Goal: Task Accomplishment & Management: Use online tool/utility

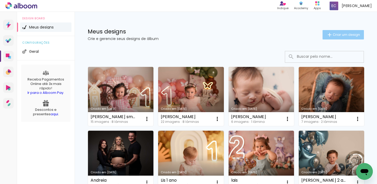
click at [326, 37] on iron-icon at bounding box center [329, 35] width 6 height 6
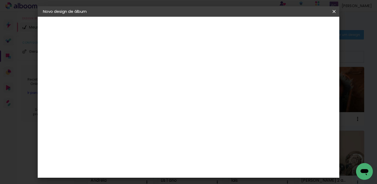
click at [128, 74] on div at bounding box center [128, 74] width 0 height 1
type input "newborn maria raffa"
type paper-input "newborn maria raffa"
click at [182, 31] on paper-button "Avançar" at bounding box center [169, 27] width 26 height 9
click at [158, 103] on div at bounding box center [136, 103] width 42 height 1
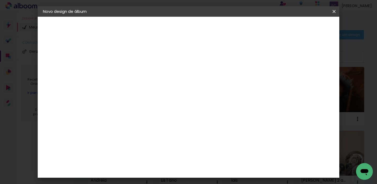
click at [158, 101] on input "fun" at bounding box center [136, 99] width 42 height 7
type input "f"
click at [143, 101] on input "fun" at bounding box center [136, 99] width 42 height 7
type input "f"
click at [131, 99] on input at bounding box center [136, 99] width 42 height 7
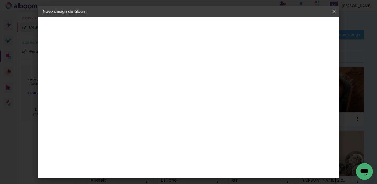
click at [146, 100] on input at bounding box center [136, 99] width 42 height 7
click at [139, 87] on div at bounding box center [136, 87] width 42 height 1
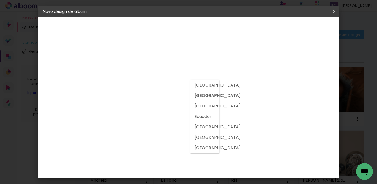
click at [0, 0] on slot "Brasil" at bounding box center [0, 0] width 0 height 0
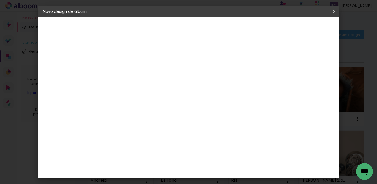
click at [158, 98] on input at bounding box center [136, 99] width 42 height 7
type input "fun"
type paper-input "fun"
click at [212, 78] on paper-item "Tamanho Livre" at bounding box center [189, 80] width 47 height 12
click at [160, 102] on paper-input-container "fun" at bounding box center [137, 100] width 46 height 12
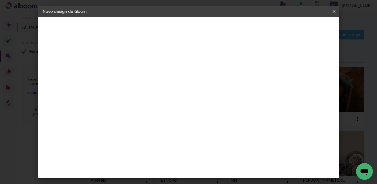
click at [0, 0] on slot "Avançar" at bounding box center [0, 0] width 0 height 0
click at [0, 0] on slot "Voltar" at bounding box center [0, 0] width 0 height 0
click at [158, 99] on input "fun" at bounding box center [136, 99] width 42 height 7
click at [210, 110] on div "Sugerir uma encadernadora" at bounding box center [193, 109] width 32 height 8
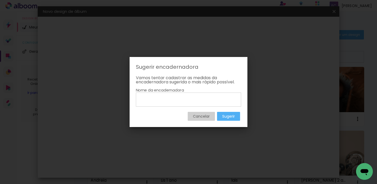
click at [0, 0] on slot "Cancelar" at bounding box center [0, 0] width 0 height 0
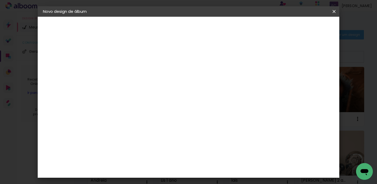
click at [212, 104] on paper-item "Sugerir uma encadernadora" at bounding box center [189, 109] width 47 height 14
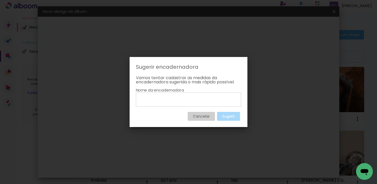
click at [204, 102] on input at bounding box center [189, 99] width 102 height 9
type input "silcolor"
type paper-input "silcolor"
click at [0, 0] on slot "Sugerir" at bounding box center [0, 0] width 0 height 0
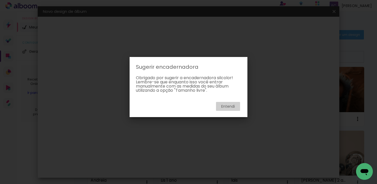
click at [227, 109] on paper-button "Entendi" at bounding box center [228, 106] width 24 height 9
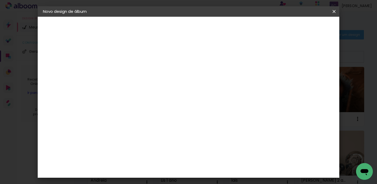
click at [155, 100] on input "fun" at bounding box center [136, 99] width 42 height 7
type input "f"
click at [334, 12] on iron-icon at bounding box center [334, 11] width 6 height 5
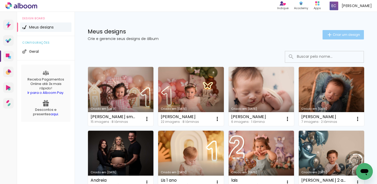
click at [326, 32] on iron-icon at bounding box center [329, 35] width 6 height 6
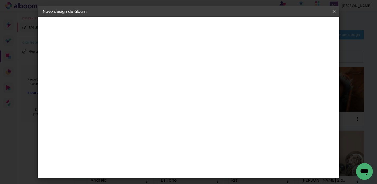
click at [128, 70] on input at bounding box center [128, 70] width 0 height 8
type input "nb [PERSON_NAME]"
type paper-input "nb [PERSON_NAME]"
click at [0, 0] on slot "Avançar" at bounding box center [0, 0] width 0 height 0
click at [336, 12] on iron-icon at bounding box center [334, 11] width 6 height 5
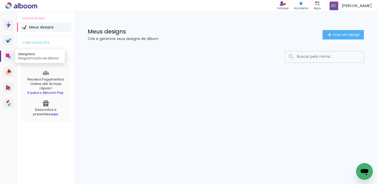
click at [8, 53] on link "Designbox Diagramação de álbuns" at bounding box center [8, 56] width 10 height 10
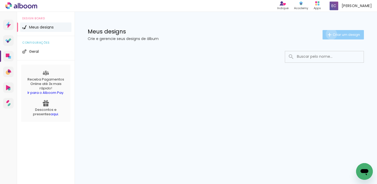
click at [330, 34] on iron-icon at bounding box center [329, 35] width 6 height 6
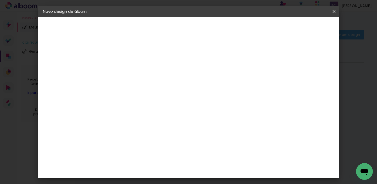
click at [128, 69] on input at bounding box center [128, 70] width 0 height 8
type input "rtdg"
type paper-input "rtdg"
click at [0, 0] on slot "Avançar" at bounding box center [0, 0] width 0 height 0
click at [158, 98] on input at bounding box center [136, 99] width 42 height 7
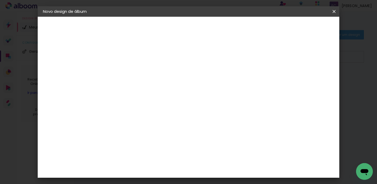
click at [331, 15] on paper-icon-button at bounding box center [334, 11] width 10 height 9
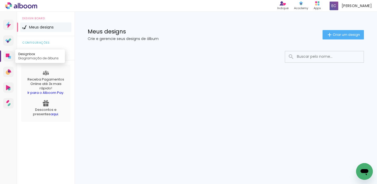
click at [10, 57] on icon at bounding box center [9, 57] width 3 height 3
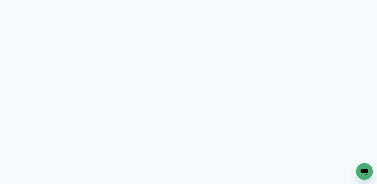
click at [10, 57] on quentale-app at bounding box center [188, 92] width 377 height 184
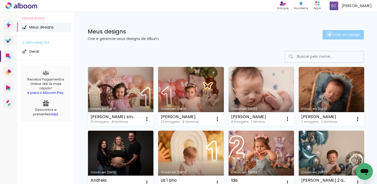
click at [326, 34] on iron-icon at bounding box center [329, 35] width 6 height 6
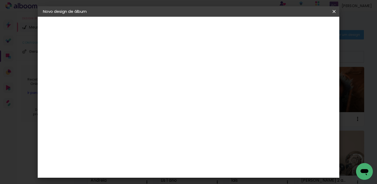
click at [128, 74] on input at bounding box center [128, 70] width 0 height 8
type input "nb [PERSON_NAME]"
type paper-input "nb [PERSON_NAME]"
click at [0, 0] on slot "Avançar" at bounding box center [0, 0] width 0 height 0
click at [165, 101] on input at bounding box center [141, 99] width 53 height 7
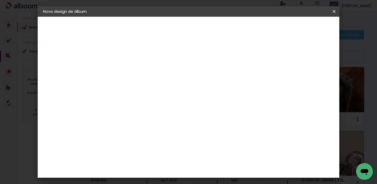
type input "fu"
type paper-input "fu"
click at [153, 121] on paper-item "Funbooks" at bounding box center [137, 119] width 46 height 12
click at [0, 0] on slot "Avançar" at bounding box center [0, 0] width 0 height 0
click at [164, 102] on span "15 × 20" at bounding box center [151, 106] width 24 height 14
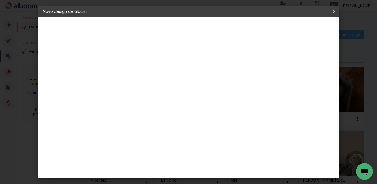
click at [164, 126] on span "20 × 30" at bounding box center [151, 131] width 24 height 11
click at [164, 182] on span "30 × 30" at bounding box center [151, 187] width 24 height 11
click at [0, 0] on slot "Avançar" at bounding box center [0, 0] width 0 height 0
click at [258, 27] on span "Iniciar design" at bounding box center [246, 28] width 24 height 4
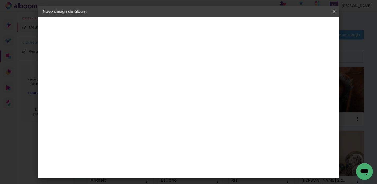
click at [258, 27] on span "Iniciar design" at bounding box center [246, 28] width 24 height 4
click at [258, 29] on span "Iniciar design" at bounding box center [246, 28] width 24 height 4
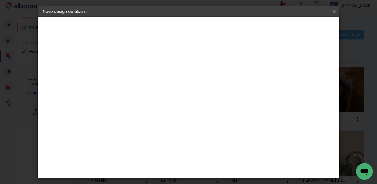
click at [258, 29] on span "Iniciar design" at bounding box center [246, 28] width 24 height 4
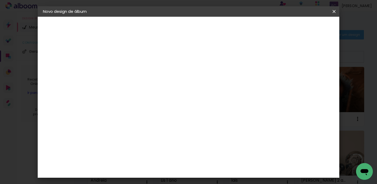
click at [258, 29] on span "Iniciar design" at bounding box center [246, 28] width 24 height 4
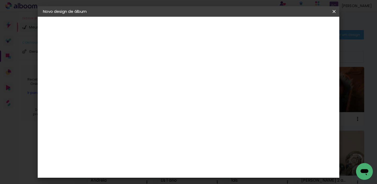
click at [258, 29] on span "Iniciar design" at bounding box center [246, 28] width 24 height 4
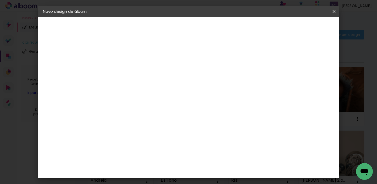
click at [258, 29] on span "Iniciar design" at bounding box center [246, 28] width 24 height 4
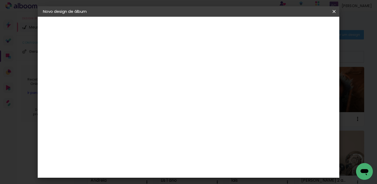
click at [258, 29] on span "Iniciar design" at bounding box center [246, 28] width 24 height 4
click at [0, 0] on slot "Voltar" at bounding box center [0, 0] width 0 height 0
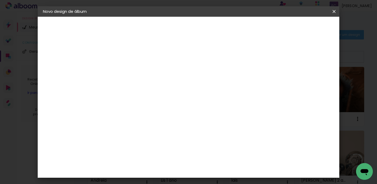
click at [157, 88] on div "Escolha o tamanho" at bounding box center [142, 97] width 30 height 24
click at [333, 10] on iron-icon at bounding box center [334, 11] width 6 height 5
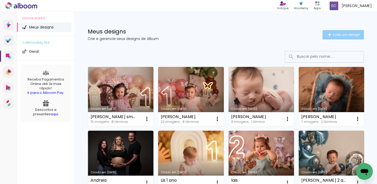
click at [322, 35] on paper-button "Criar um design" at bounding box center [342, 34] width 41 height 9
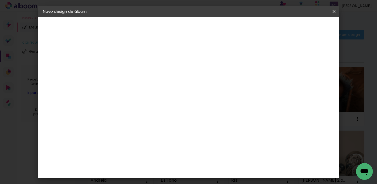
click at [143, 78] on div at bounding box center [129, 71] width 30 height 40
click at [130, 77] on paper-input-container "Título do álbum" at bounding box center [129, 70] width 4 height 13
type input "nbbkg"
type paper-input "nbbkg"
click at [0, 0] on slot "Avançar" at bounding box center [0, 0] width 0 height 0
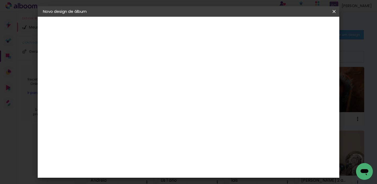
click at [158, 100] on input "fu" at bounding box center [136, 99] width 42 height 7
type input "f"
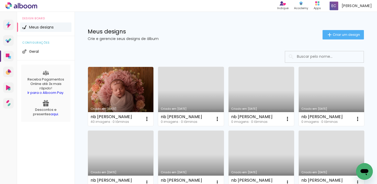
click at [126, 74] on link "Criado em [DATE]" at bounding box center [120, 96] width 65 height 59
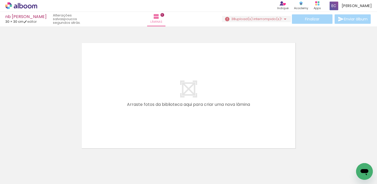
click at [250, 18] on span "upload(s) interrompido(s)!" at bounding box center [258, 18] width 47 height 5
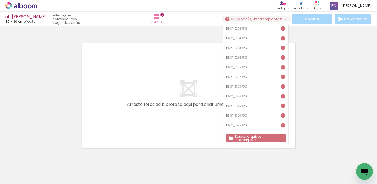
click at [0, 0] on slot "Buscar arquivos interrompidos" at bounding box center [0, 0] width 0 height 0
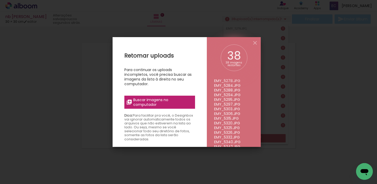
click at [167, 104] on span "Buscar imagens no computador" at bounding box center [162, 102] width 58 height 9
click at [0, 0] on input "file" at bounding box center [0, 0] width 0 height 0
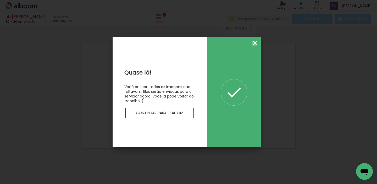
click at [253, 44] on iron-icon at bounding box center [255, 43] width 6 height 6
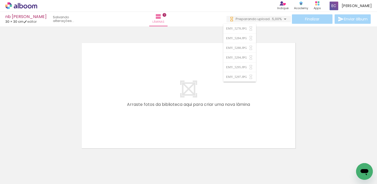
drag, startPoint x: 77, startPoint y: 136, endPoint x: 93, endPoint y: 143, distance: 17.2
click at [109, 102] on quentale-workspace at bounding box center [188, 92] width 377 height 184
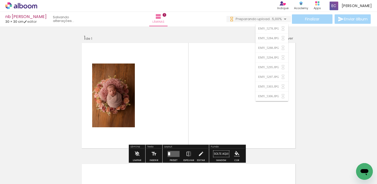
scroll to position [2, 0]
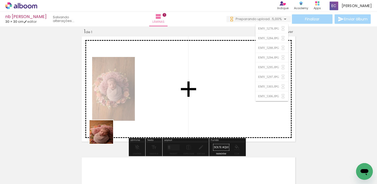
drag, startPoint x: 105, startPoint y: 136, endPoint x: 114, endPoint y: 142, distance: 10.4
click at [138, 98] on quentale-workspace at bounding box center [188, 92] width 377 height 184
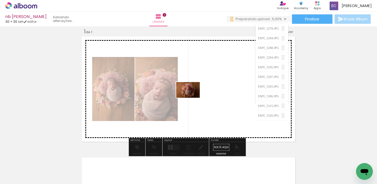
drag, startPoint x: 116, startPoint y: 167, endPoint x: 192, endPoint y: 97, distance: 103.3
click at [192, 97] on quentale-workspace at bounding box center [188, 92] width 377 height 184
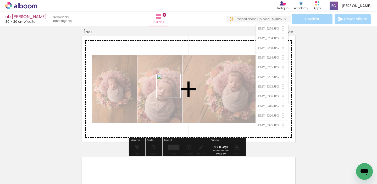
drag, startPoint x: 148, startPoint y: 170, endPoint x: 171, endPoint y: 95, distance: 78.8
click at [173, 86] on quentale-workspace at bounding box center [188, 92] width 377 height 184
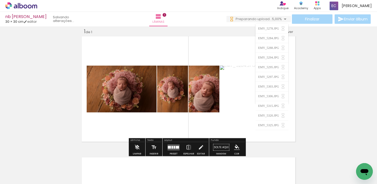
scroll to position [0, 0]
click at [221, 47] on quentale-layouter at bounding box center [188, 89] width 216 height 108
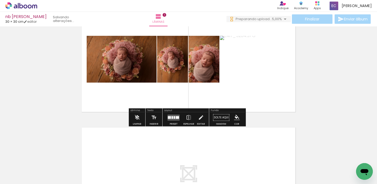
scroll to position [38, 0]
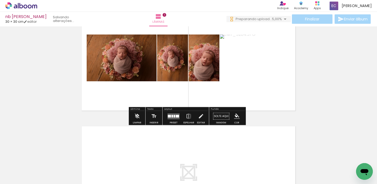
click at [244, 74] on quentale-photo at bounding box center [255, 58] width 70 height 47
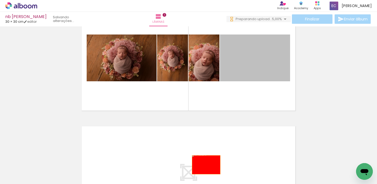
drag, startPoint x: 233, startPoint y: 105, endPoint x: 200, endPoint y: 160, distance: 63.8
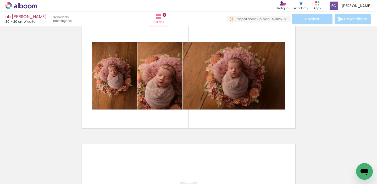
scroll to position [0, 0]
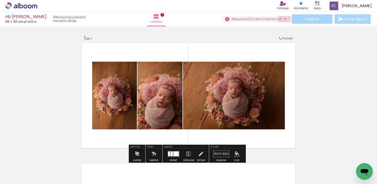
click at [283, 19] on iron-icon at bounding box center [285, 19] width 6 height 6
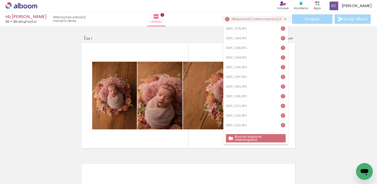
click at [0, 0] on slot "Buscar arquivos interrompidos" at bounding box center [0, 0] width 0 height 0
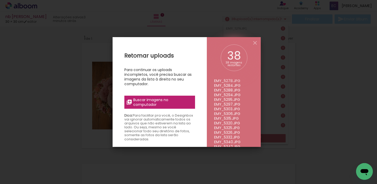
click at [179, 105] on span "Buscar imagens no computador" at bounding box center [162, 102] width 58 height 9
click at [0, 0] on input "file" at bounding box center [0, 0] width 0 height 0
click at [168, 103] on span "Buscar imagens no computador" at bounding box center [162, 102] width 58 height 9
click at [0, 0] on input "file" at bounding box center [0, 0] width 0 height 0
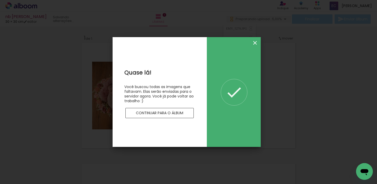
click at [255, 43] on iron-icon at bounding box center [255, 43] width 6 height 6
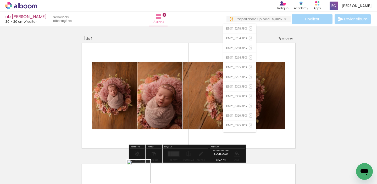
drag, startPoint x: 144, startPoint y: 175, endPoint x: 178, endPoint y: 98, distance: 84.8
click at [181, 97] on quentale-workspace at bounding box center [188, 92] width 377 height 184
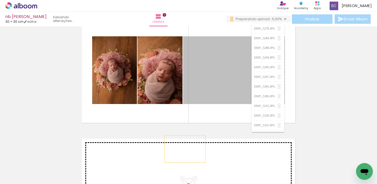
drag, startPoint x: 190, startPoint y: 134, endPoint x: 162, endPoint y: 156, distance: 35.9
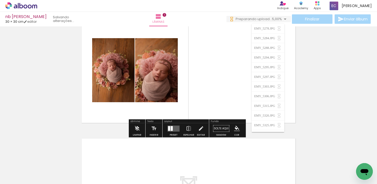
drag, startPoint x: 142, startPoint y: 131, endPoint x: 172, endPoint y: 99, distance: 44.1
click at [183, 83] on quentale-workspace at bounding box center [188, 92] width 377 height 184
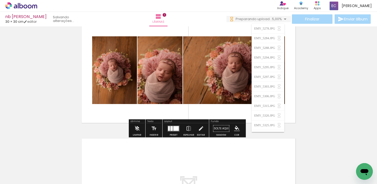
drag, startPoint x: 165, startPoint y: 128, endPoint x: 185, endPoint y: 95, distance: 38.7
click at [188, 88] on quentale-workspace at bounding box center [188, 92] width 377 height 184
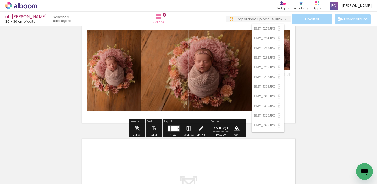
click at [173, 131] on div at bounding box center [174, 128] width 7 height 5
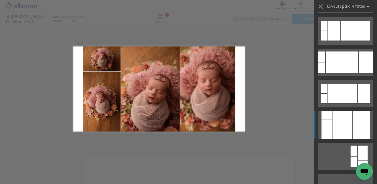
click at [336, 122] on div at bounding box center [342, 124] width 20 height 27
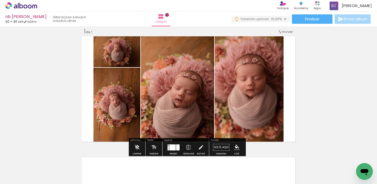
click at [268, 81] on quentale-photo at bounding box center [249, 89] width 69 height 108
click at [267, 83] on quentale-photo at bounding box center [249, 89] width 69 height 108
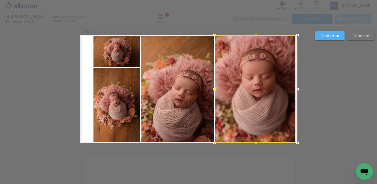
drag, startPoint x: 290, startPoint y: 88, endPoint x: 300, endPoint y: 88, distance: 9.2
click at [300, 88] on div at bounding box center [297, 89] width 10 height 10
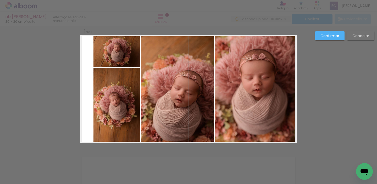
drag, startPoint x: 152, startPoint y: 105, endPoint x: 161, endPoint y: 102, distance: 10.7
click at [0, 0] on slot at bounding box center [0, 0] width 0 height 0
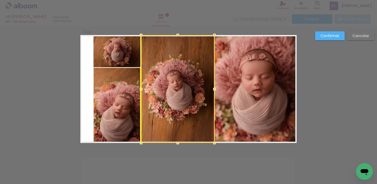
click at [155, 98] on div at bounding box center [177, 89] width 73 height 108
click at [99, 53] on quentale-photo at bounding box center [116, 51] width 47 height 32
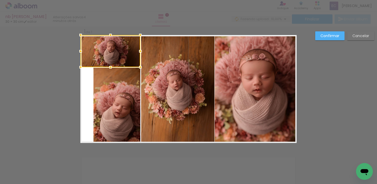
drag, startPoint x: 91, startPoint y: 52, endPoint x: 95, endPoint y: 73, distance: 22.1
click at [77, 53] on div at bounding box center [80, 51] width 10 height 10
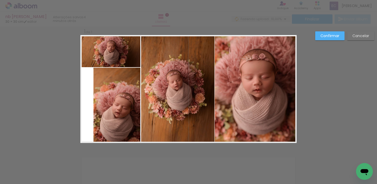
click at [108, 101] on quentale-photo at bounding box center [116, 105] width 47 height 75
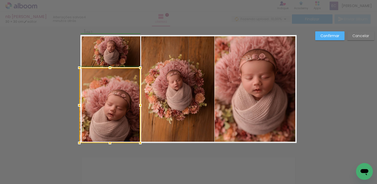
drag, startPoint x: 88, startPoint y: 104, endPoint x: 93, endPoint y: 99, distance: 7.0
click at [76, 104] on div at bounding box center [79, 105] width 10 height 10
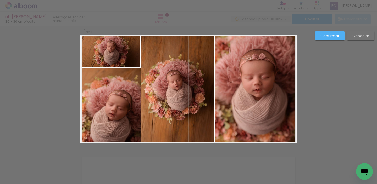
click at [111, 81] on quentale-photo at bounding box center [110, 105] width 61 height 75
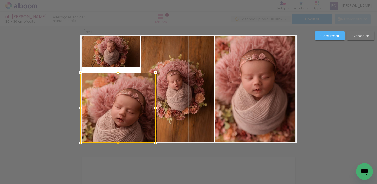
drag, startPoint x: 109, startPoint y: 68, endPoint x: 108, endPoint y: 72, distance: 5.0
click at [108, 73] on div at bounding box center [117, 108] width 75 height 70
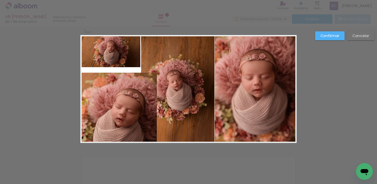
click at [147, 109] on quentale-photo at bounding box center [118, 108] width 76 height 70
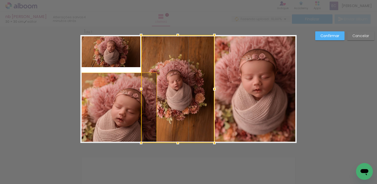
click at [119, 99] on quentale-photo at bounding box center [118, 108] width 76 height 70
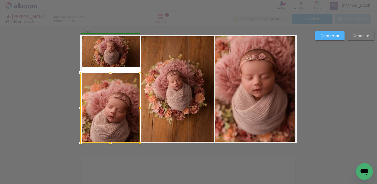
drag, startPoint x: 154, startPoint y: 107, endPoint x: 138, endPoint y: 104, distance: 16.3
click at [138, 104] on div at bounding box center [140, 108] width 10 height 10
click at [106, 57] on quentale-photo at bounding box center [111, 51] width 60 height 32
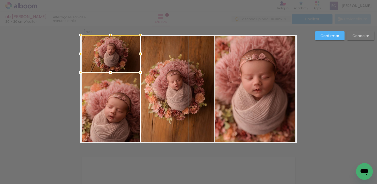
drag, startPoint x: 108, startPoint y: 65, endPoint x: 108, endPoint y: 70, distance: 5.2
click at [108, 70] on div at bounding box center [110, 72] width 10 height 10
click at [330, 33] on paper-button "Confirmar" at bounding box center [329, 35] width 29 height 9
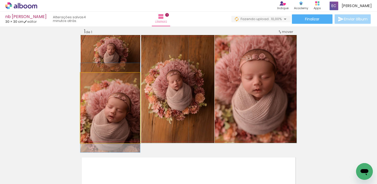
click at [121, 90] on quentale-photo at bounding box center [110, 108] width 60 height 70
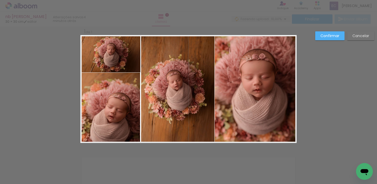
click at [131, 61] on quentale-photo at bounding box center [111, 53] width 60 height 37
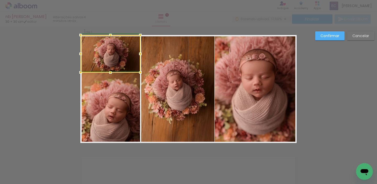
click at [135, 54] on div at bounding box center [140, 54] width 10 height 10
drag, startPoint x: 124, startPoint y: 102, endPoint x: 136, endPoint y: 99, distance: 12.2
click at [125, 102] on quentale-photo at bounding box center [110, 108] width 60 height 70
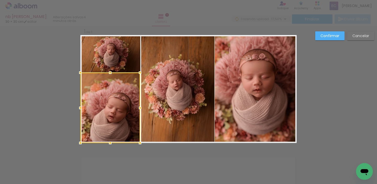
click at [170, 91] on quentale-photo at bounding box center [177, 89] width 73 height 108
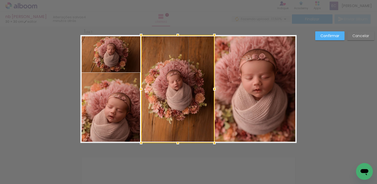
click at [236, 94] on quentale-photo at bounding box center [256, 89] width 82 height 108
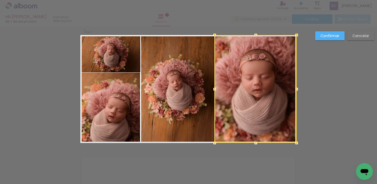
click at [123, 91] on quentale-photo at bounding box center [110, 108] width 60 height 70
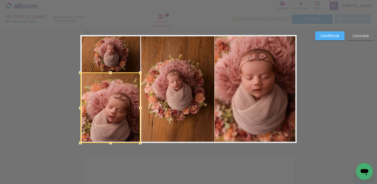
drag, startPoint x: 137, startPoint y: 106, endPoint x: 139, endPoint y: 104, distance: 3.1
click at [139, 104] on div at bounding box center [140, 108] width 10 height 10
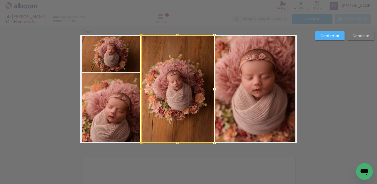
click at [319, 37] on paper-button "Confirmar" at bounding box center [329, 35] width 29 height 9
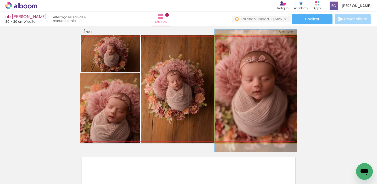
drag, startPoint x: 252, startPoint y: 76, endPoint x: 249, endPoint y: 77, distance: 3.8
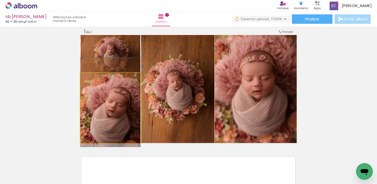
drag, startPoint x: 116, startPoint y: 106, endPoint x: 112, endPoint y: 102, distance: 5.6
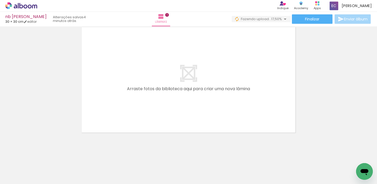
scroll to position [0, 37]
drag, startPoint x: 216, startPoint y: 164, endPoint x: 207, endPoint y: 120, distance: 44.1
click at [207, 120] on quentale-workspace at bounding box center [188, 92] width 377 height 184
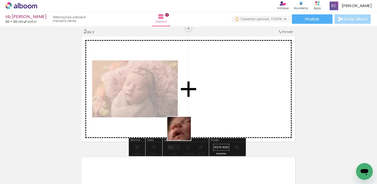
scroll to position [128, 0]
drag, startPoint x: 183, startPoint y: 133, endPoint x: 190, endPoint y: 137, distance: 8.2
click at [192, 113] on quentale-workspace at bounding box center [188, 92] width 377 height 184
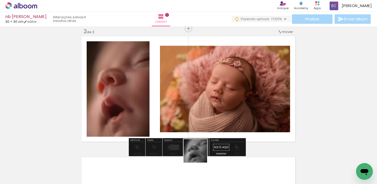
drag, startPoint x: 196, startPoint y: 165, endPoint x: 195, endPoint y: 117, distance: 47.9
click at [213, 113] on quentale-workspace at bounding box center [188, 92] width 377 height 184
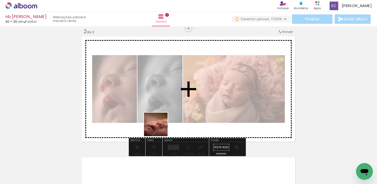
drag, startPoint x: 132, startPoint y: 172, endPoint x: 168, endPoint y: 113, distance: 68.9
click at [163, 123] on quentale-workspace at bounding box center [188, 92] width 377 height 184
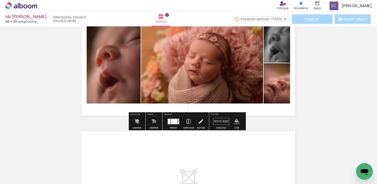
scroll to position [154, 0]
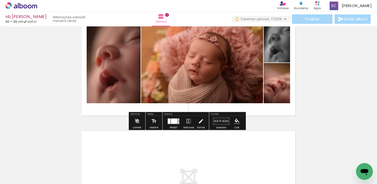
click at [172, 122] on div at bounding box center [174, 121] width 7 height 5
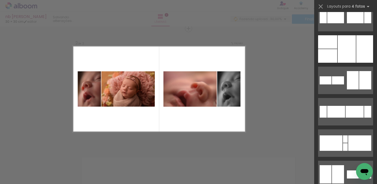
scroll to position [3887, 0]
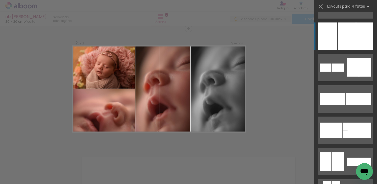
click at [340, 32] on div at bounding box center [347, 36] width 18 height 27
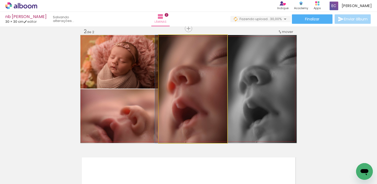
drag, startPoint x: 209, startPoint y: 84, endPoint x: 201, endPoint y: 84, distance: 7.6
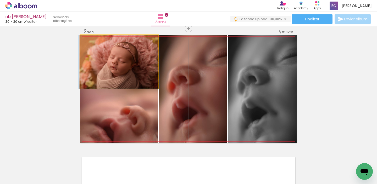
drag, startPoint x: 145, startPoint y: 65, endPoint x: 145, endPoint y: 61, distance: 3.9
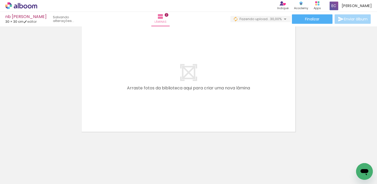
scroll to position [0, 135]
drag, startPoint x: 161, startPoint y: 151, endPoint x: 171, endPoint y: 138, distance: 16.0
click at [169, 106] on quentale-workspace at bounding box center [188, 92] width 377 height 184
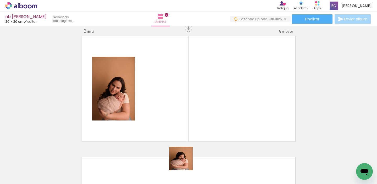
drag, startPoint x: 185, startPoint y: 162, endPoint x: 200, endPoint y: 121, distance: 44.5
click at [197, 97] on quentale-workspace at bounding box center [188, 92] width 377 height 184
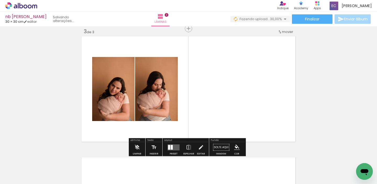
drag, startPoint x: 218, startPoint y: 136, endPoint x: 228, endPoint y: 135, distance: 10.3
click at [217, 105] on quentale-workspace at bounding box center [188, 92] width 377 height 184
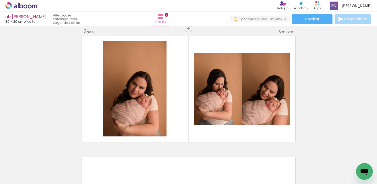
scroll to position [0, 281]
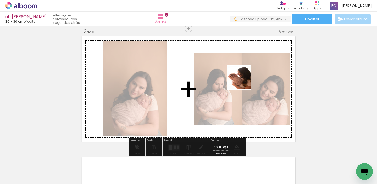
drag, startPoint x: 301, startPoint y: 166, endPoint x: 240, endPoint y: 73, distance: 110.9
click at [240, 76] on quentale-workspace at bounding box center [188, 92] width 377 height 184
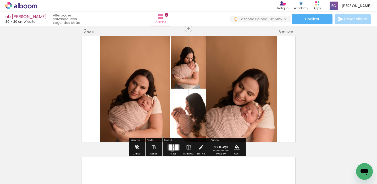
click at [171, 149] on quentale-layouter at bounding box center [173, 147] width 12 height 6
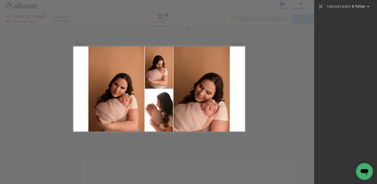
scroll to position [0, 0]
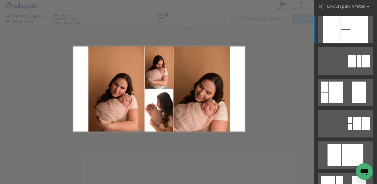
click at [333, 31] on div at bounding box center [332, 29] width 18 height 27
click at [338, 29] on div at bounding box center [332, 29] width 18 height 27
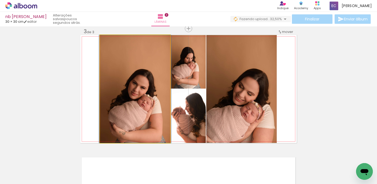
drag, startPoint x: 103, startPoint y: 80, endPoint x: 106, endPoint y: 81, distance: 3.4
click at [103, 80] on div at bounding box center [135, 89] width 72 height 108
click at [106, 81] on quentale-photo at bounding box center [135, 89] width 70 height 108
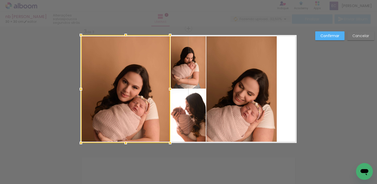
drag, startPoint x: 97, startPoint y: 89, endPoint x: 76, endPoint y: 89, distance: 21.2
click at [76, 89] on div at bounding box center [81, 89] width 10 height 10
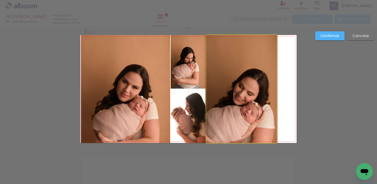
click at [273, 91] on quentale-photo at bounding box center [241, 89] width 70 height 108
click at [170, 35] on div at bounding box center [125, 35] width 89 height 0
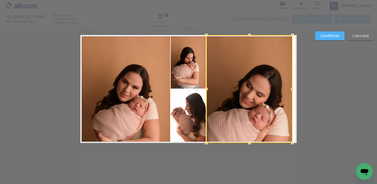
drag, startPoint x: 276, startPoint y: 88, endPoint x: 311, endPoint y: 85, distance: 34.4
click at [313, 86] on div "Inserir lâmina 1 de 3 Inserir lâmina 2 de 3 Inserir lâmina 3 de 3 Confirmar Can…" at bounding box center [188, 26] width 377 height 497
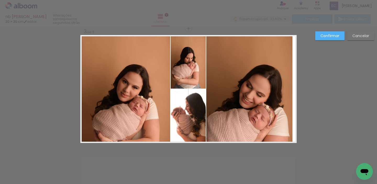
click at [283, 89] on quentale-photo at bounding box center [249, 89] width 86 height 108
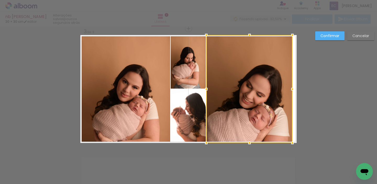
click at [287, 89] on div at bounding box center [292, 89] width 10 height 10
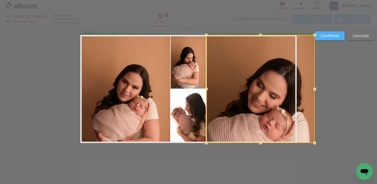
drag, startPoint x: 293, startPoint y: 88, endPoint x: 296, endPoint y: 86, distance: 3.9
click at [296, 87] on div at bounding box center [260, 89] width 108 height 108
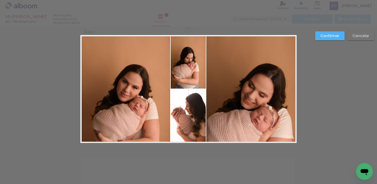
click at [0, 0] on slot "Confirmar" at bounding box center [0, 0] width 0 height 0
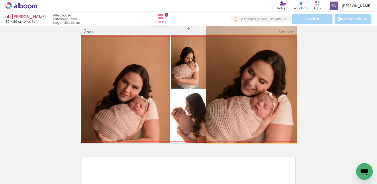
drag, startPoint x: 240, startPoint y: 99, endPoint x: 246, endPoint y: 64, distance: 36.2
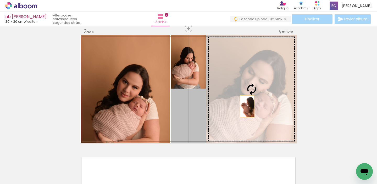
drag, startPoint x: 220, startPoint y: 116, endPoint x: 253, endPoint y: 97, distance: 38.4
click at [0, 0] on slot at bounding box center [0, 0] width 0 height 0
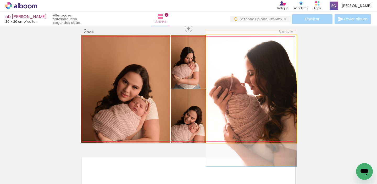
drag, startPoint x: 263, startPoint y: 116, endPoint x: 266, endPoint y: 124, distance: 9.2
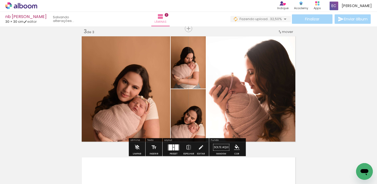
click at [248, 106] on quentale-photo at bounding box center [251, 89] width 90 height 108
click at [249, 107] on quentale-photo at bounding box center [251, 89] width 90 height 108
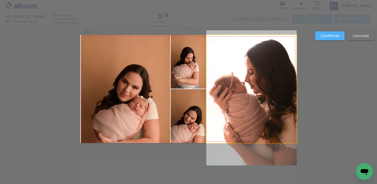
drag, startPoint x: 248, startPoint y: 112, endPoint x: 250, endPoint y: 109, distance: 2.8
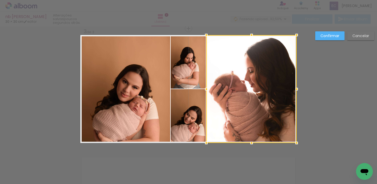
click at [255, 57] on div at bounding box center [251, 89] width 90 height 108
drag, startPoint x: 357, startPoint y: 35, endPoint x: 352, endPoint y: 41, distance: 8.0
click at [0, 0] on slot "Cancelar" at bounding box center [0, 0] width 0 height 0
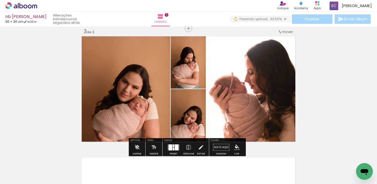
click at [253, 75] on quentale-photo at bounding box center [251, 89] width 90 height 108
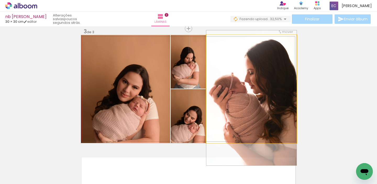
drag, startPoint x: 217, startPoint y: 42, endPoint x: 187, endPoint y: 47, distance: 29.9
type paper-slider "100"
click at [0, 0] on slot at bounding box center [0, 0] width 0 height 0
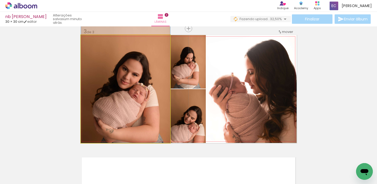
drag, startPoint x: 143, startPoint y: 99, endPoint x: 144, endPoint y: 78, distance: 21.3
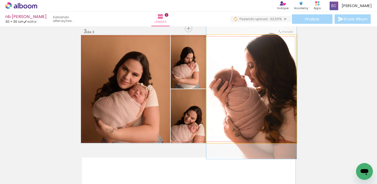
drag, startPoint x: 259, startPoint y: 98, endPoint x: 263, endPoint y: 92, distance: 7.0
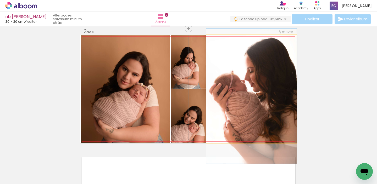
drag, startPoint x: 268, startPoint y: 105, endPoint x: 272, endPoint y: 106, distance: 4.1
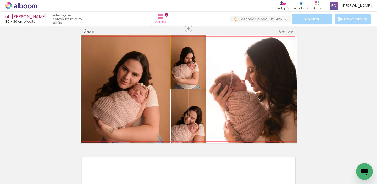
drag, startPoint x: 192, startPoint y: 82, endPoint x: 187, endPoint y: 81, distance: 4.3
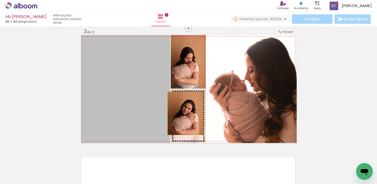
drag, startPoint x: 170, startPoint y: 111, endPoint x: 188, endPoint y: 114, distance: 18.8
click at [0, 0] on slot at bounding box center [0, 0] width 0 height 0
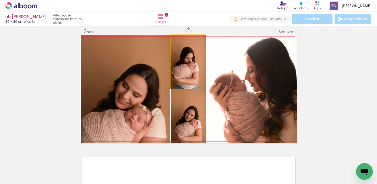
drag, startPoint x: 192, startPoint y: 80, endPoint x: 190, endPoint y: 78, distance: 2.7
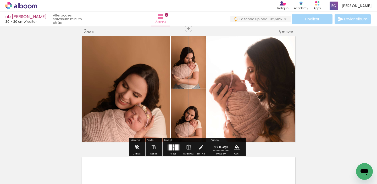
click at [173, 147] on quentale-layouter at bounding box center [173, 147] width 12 height 6
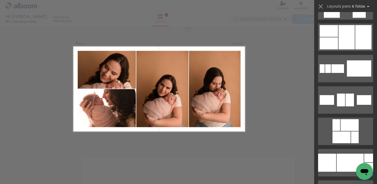
scroll to position [5047, 0]
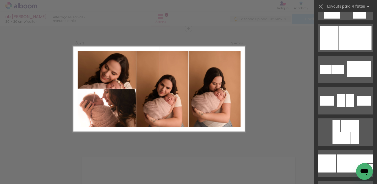
click at [338, 46] on div at bounding box center [346, 38] width 16 height 24
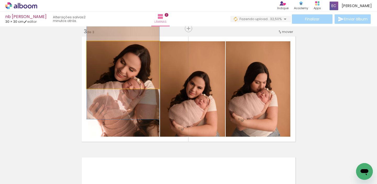
click at [147, 68] on quentale-photo at bounding box center [123, 64] width 73 height 47
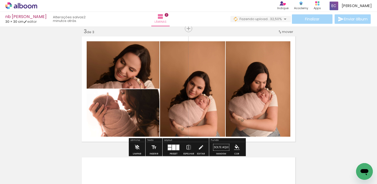
click at [172, 146] on div at bounding box center [174, 147] width 4 height 5
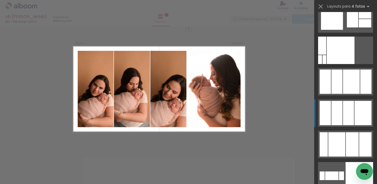
scroll to position [5632, 0]
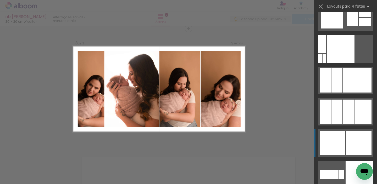
click at [328, 144] on div at bounding box center [336, 143] width 17 height 24
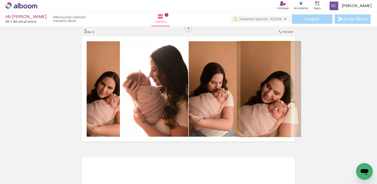
drag, startPoint x: 273, startPoint y: 112, endPoint x: 277, endPoint y: 111, distance: 3.7
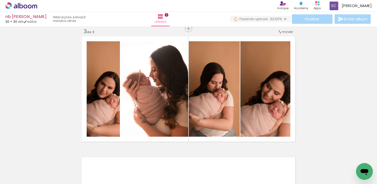
scroll to position [0, 367]
drag, startPoint x: 246, startPoint y: 168, endPoint x: 230, endPoint y: 83, distance: 86.9
click at [231, 83] on quentale-workspace at bounding box center [188, 92] width 377 height 184
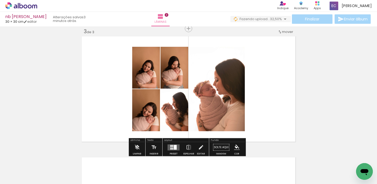
click at [174, 145] on div at bounding box center [175, 147] width 3 height 5
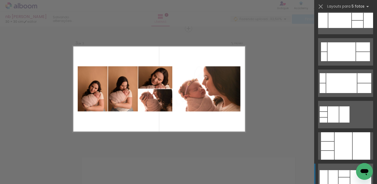
scroll to position [5425, 0]
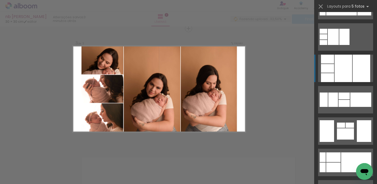
click at [355, 67] on div at bounding box center [361, 68] width 18 height 27
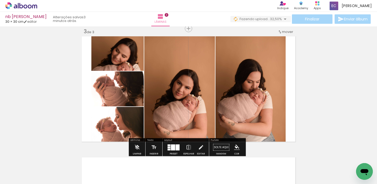
click at [172, 145] on div at bounding box center [173, 147] width 4 height 6
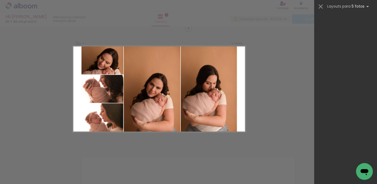
scroll to position [0, 0]
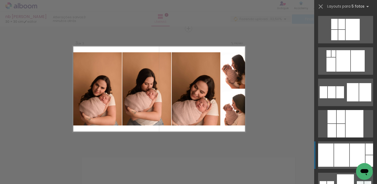
click at [339, 151] on div at bounding box center [341, 155] width 15 height 23
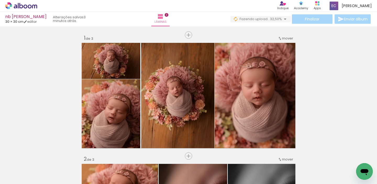
scroll to position [0, 367]
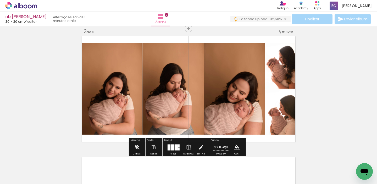
click at [117, 74] on quentale-photo at bounding box center [110, 89] width 61 height 92
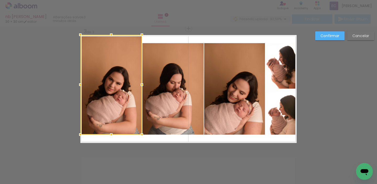
drag, startPoint x: 108, startPoint y: 43, endPoint x: 108, endPoint y: 31, distance: 12.0
click at [109, 32] on div at bounding box center [111, 35] width 10 height 10
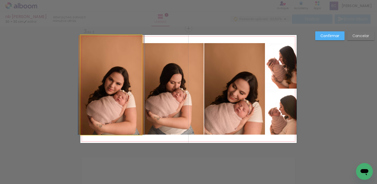
click at [111, 131] on quentale-photo at bounding box center [110, 85] width 61 height 100
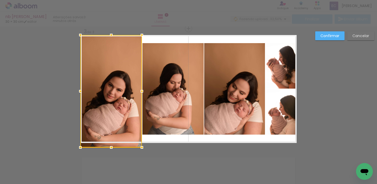
drag, startPoint x: 109, startPoint y: 134, endPoint x: 109, endPoint y: 140, distance: 6.3
click at [107, 143] on div at bounding box center [111, 147] width 10 height 10
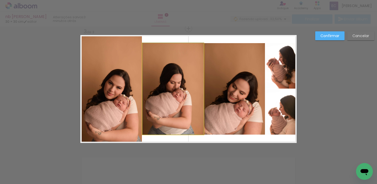
click at [171, 46] on quentale-photo at bounding box center [172, 89] width 61 height 92
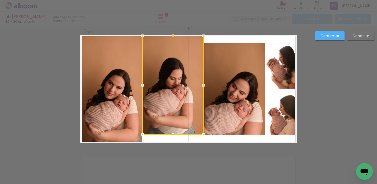
drag, startPoint x: 171, startPoint y: 41, endPoint x: 173, endPoint y: 26, distance: 15.1
click at [173, 29] on div "Inserir lâmina 1 de 3 Inserir lâmina 2 de 3 Inserir lâmina 3 de 3 Confirmar Can…" at bounding box center [188, 26] width 377 height 497
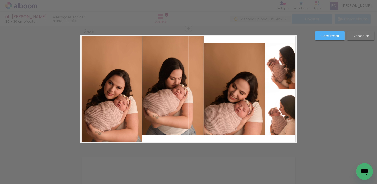
click at [166, 133] on quentale-photo at bounding box center [172, 85] width 61 height 99
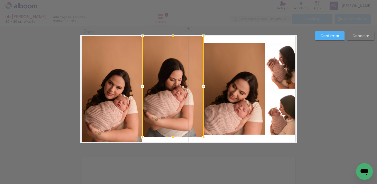
drag, startPoint x: 170, startPoint y: 135, endPoint x: 171, endPoint y: 144, distance: 8.7
click at [169, 155] on div "Inserir lâmina 1 de 3 Inserir lâmina 2 de 3 Inserir lâmina 3 de 3 Confirmar Can…" at bounding box center [188, 26] width 377 height 497
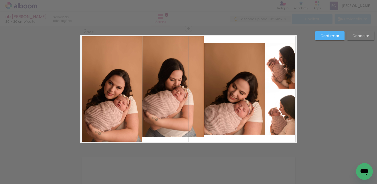
click at [171, 136] on quentale-photo at bounding box center [172, 87] width 61 height 102
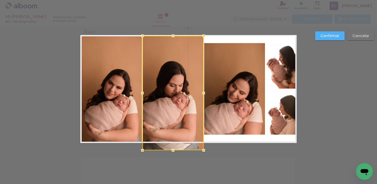
click at [171, 139] on div at bounding box center [172, 93] width 61 height 115
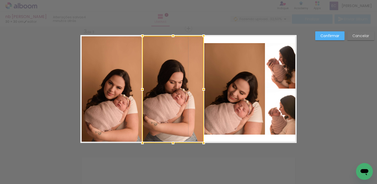
click at [228, 48] on quentale-photo at bounding box center [234, 89] width 61 height 92
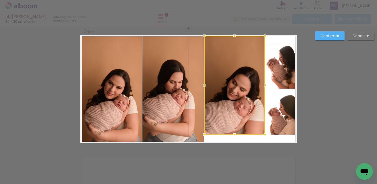
drag, startPoint x: 234, startPoint y: 39, endPoint x: 236, endPoint y: 19, distance: 20.5
click at [237, 0] on div "nb maria 30 × 30 cm editar 4 minutos atrás. Lâminas 3 Finalizar Enviar álbum In…" at bounding box center [188, 0] width 377 height 0
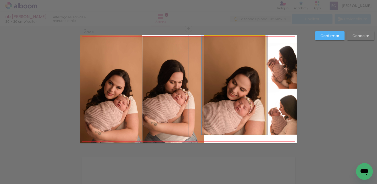
drag, startPoint x: 231, startPoint y: 123, endPoint x: 232, endPoint y: 131, distance: 8.3
click at [231, 124] on quentale-photo at bounding box center [234, 85] width 61 height 99
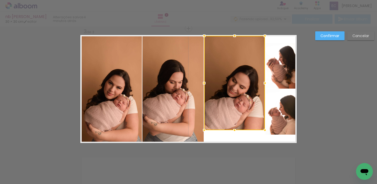
drag, startPoint x: 231, startPoint y: 133, endPoint x: 232, endPoint y: 146, distance: 13.4
click at [231, 157] on div "Inserir lâmina 1 de 3 Inserir lâmina 2 de 3 Inserir lâmina 3 de 3 Confirmar Can…" at bounding box center [188, 26] width 377 height 497
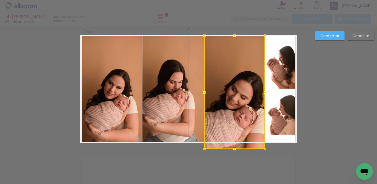
drag, startPoint x: 233, startPoint y: 130, endPoint x: 234, endPoint y: 134, distance: 4.1
click at [234, 134] on div at bounding box center [234, 92] width 61 height 113
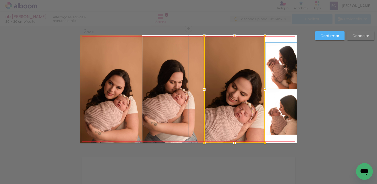
drag, startPoint x: 282, startPoint y: 47, endPoint x: 280, endPoint y: 45, distance: 3.2
click at [282, 47] on quentale-photo at bounding box center [280, 66] width 31 height 46
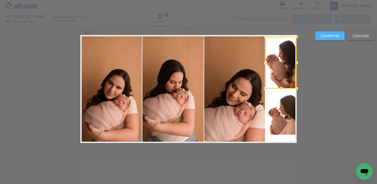
drag, startPoint x: 279, startPoint y: 37, endPoint x: 279, endPoint y: 19, distance: 18.6
click at [279, 0] on div "nb maria 30 × 30 cm editar 4 minutos atrás. Lâminas 3 Finalizar Enviar álbum In…" at bounding box center [188, 0] width 377 height 0
click at [279, 120] on quentale-photo at bounding box center [280, 112] width 31 height 46
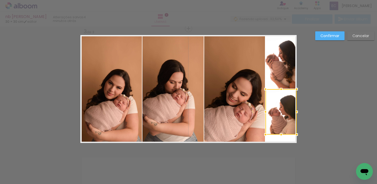
click at [280, 125] on div at bounding box center [280, 112] width 31 height 46
drag, startPoint x: 278, startPoint y: 134, endPoint x: 278, endPoint y: 146, distance: 11.3
click at [279, 156] on div "Inserir lâmina 1 de 3 Inserir lâmina 2 de 3 Inserir lâmina 3 de 3 Confirmar Can…" at bounding box center [188, 26] width 377 height 497
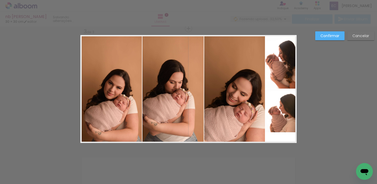
click at [279, 129] on quentale-photo at bounding box center [280, 110] width 31 height 43
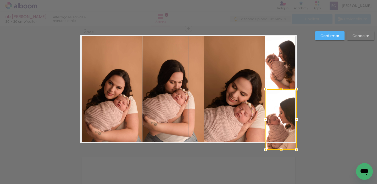
drag, startPoint x: 279, startPoint y: 133, endPoint x: 280, endPoint y: 139, distance: 6.3
click at [279, 136] on div at bounding box center [280, 119] width 31 height 61
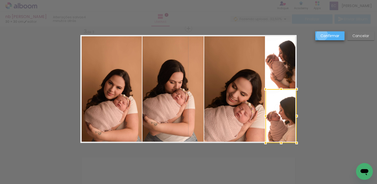
drag, startPoint x: 322, startPoint y: 35, endPoint x: 325, endPoint y: 35, distance: 2.9
click at [0, 0] on slot "Confirmar" at bounding box center [0, 0] width 0 height 0
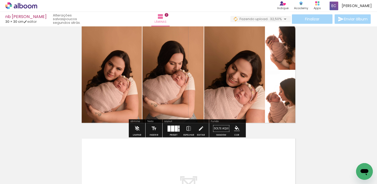
scroll to position [266, 0]
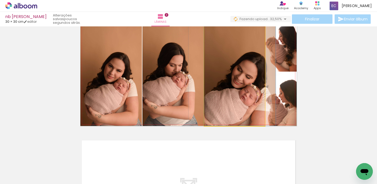
drag, startPoint x: 224, startPoint y: 84, endPoint x: 229, endPoint y: 64, distance: 20.6
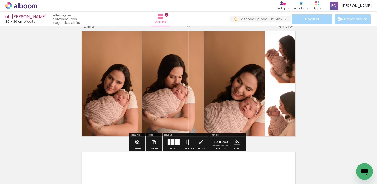
scroll to position [257, 0]
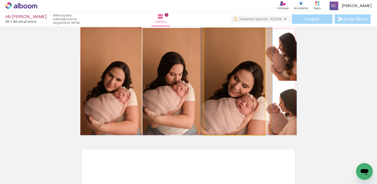
drag, startPoint x: 224, startPoint y: 75, endPoint x: 221, endPoint y: 75, distance: 3.4
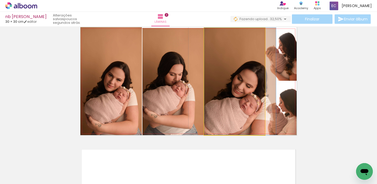
drag, startPoint x: 221, startPoint y: 88, endPoint x: 231, endPoint y: 86, distance: 10.6
click at [231, 87] on div at bounding box center [240, 81] width 72 height 107
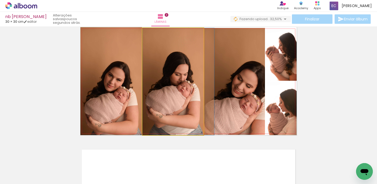
drag, startPoint x: 173, startPoint y: 76, endPoint x: 215, endPoint y: 77, distance: 41.4
click at [0, 0] on slot at bounding box center [0, 0] width 0 height 0
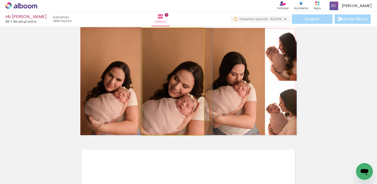
drag, startPoint x: 183, startPoint y: 72, endPoint x: 187, endPoint y: 61, distance: 12.0
click at [187, 61] on div at bounding box center [177, 81] width 72 height 107
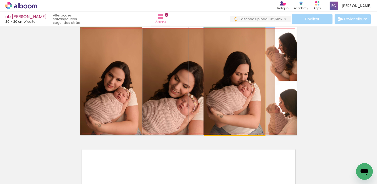
drag, startPoint x: 225, startPoint y: 89, endPoint x: 229, endPoint y: 89, distance: 4.7
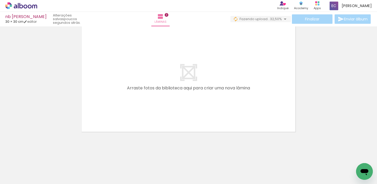
scroll to position [0, 253]
drag, startPoint x: 150, startPoint y: 97, endPoint x: 155, endPoint y: 115, distance: 18.6
click at [160, 77] on quentale-workspace at bounding box center [188, 92] width 377 height 184
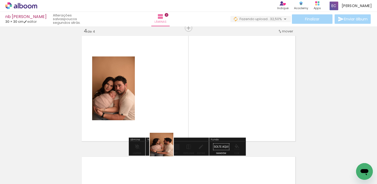
scroll to position [370, 0]
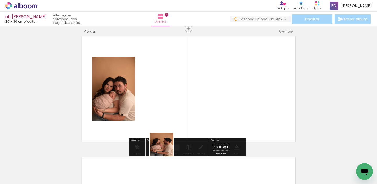
drag, startPoint x: 165, startPoint y: 149, endPoint x: 188, endPoint y: 122, distance: 35.1
click at [195, 95] on quentale-workspace at bounding box center [188, 92] width 377 height 184
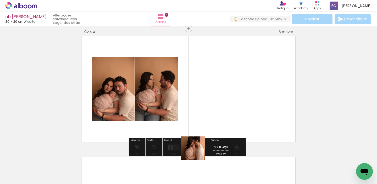
drag, startPoint x: 197, startPoint y: 152, endPoint x: 223, endPoint y: 97, distance: 61.4
click at [223, 97] on quentale-workspace at bounding box center [188, 92] width 377 height 184
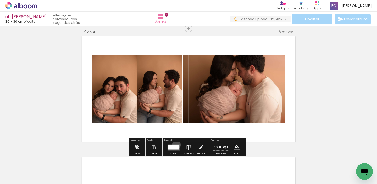
click at [176, 144] on div at bounding box center [173, 147] width 14 height 10
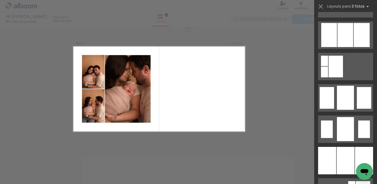
scroll to position [2043, 0]
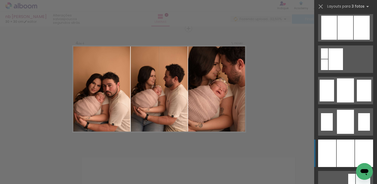
click at [337, 151] on div at bounding box center [345, 153] width 18 height 27
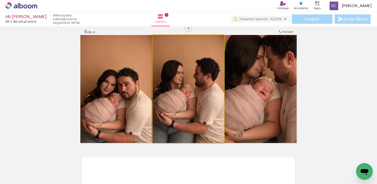
drag, startPoint x: 204, startPoint y: 105, endPoint x: 201, endPoint y: 105, distance: 3.7
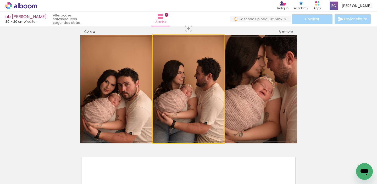
drag, startPoint x: 178, startPoint y: 106, endPoint x: 191, endPoint y: 107, distance: 12.8
click at [191, 107] on div at bounding box center [189, 89] width 72 height 108
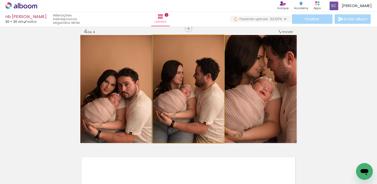
drag, startPoint x: 191, startPoint y: 107, endPoint x: 173, endPoint y: 106, distance: 17.3
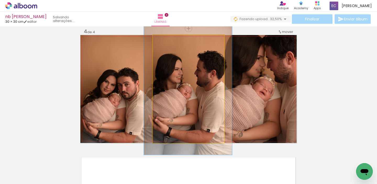
click at [169, 41] on div at bounding box center [175, 40] width 20 height 8
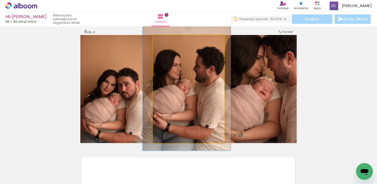
drag, startPoint x: 181, startPoint y: 79, endPoint x: 180, endPoint y: 75, distance: 4.4
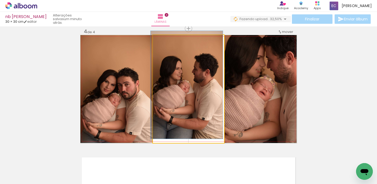
drag, startPoint x: 166, startPoint y: 40, endPoint x: 156, endPoint y: 40, distance: 9.2
type paper-slider "100"
click at [156, 40] on div at bounding box center [172, 41] width 36 height 8
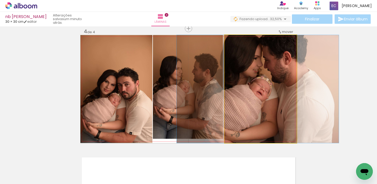
drag, startPoint x: 270, startPoint y: 118, endPoint x: 267, endPoint y: 118, distance: 2.9
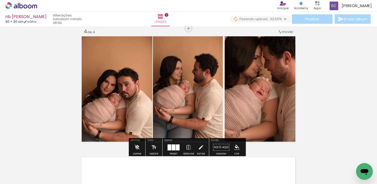
click at [172, 146] on div at bounding box center [174, 147] width 4 height 6
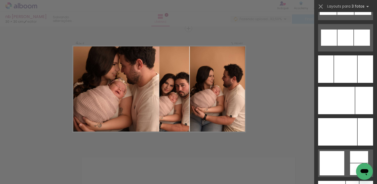
scroll to position [3386, 0]
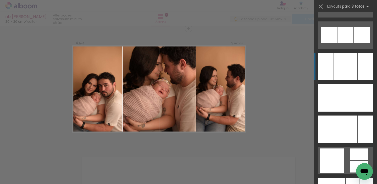
click at [341, 68] on div at bounding box center [345, 66] width 23 height 27
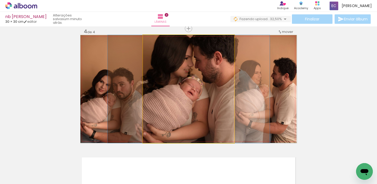
click at [182, 80] on quentale-photo at bounding box center [188, 89] width 91 height 108
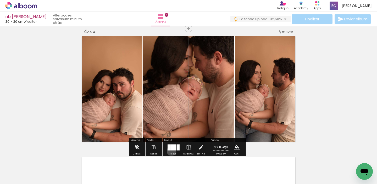
click at [170, 151] on div at bounding box center [173, 147] width 14 height 10
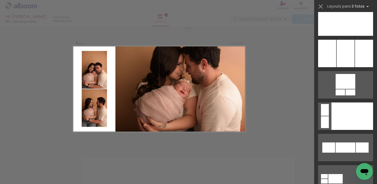
scroll to position [4120, 0]
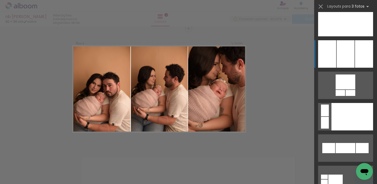
click at [336, 60] on div at bounding box center [345, 53] width 18 height 27
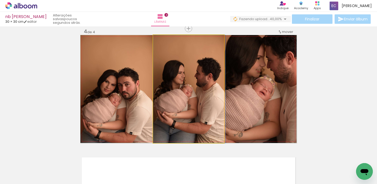
drag, startPoint x: 176, startPoint y: 93, endPoint x: 183, endPoint y: 93, distance: 6.8
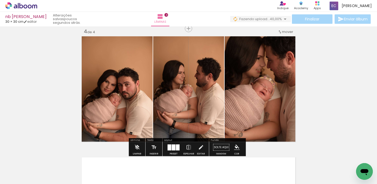
click at [172, 147] on div at bounding box center [174, 147] width 4 height 6
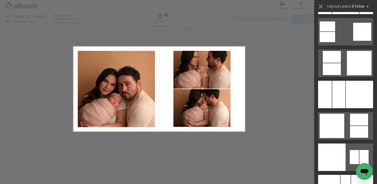
scroll to position [3703, 0]
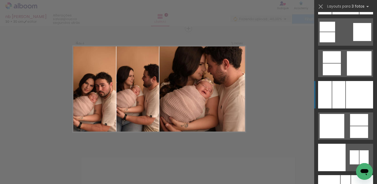
click at [336, 96] on div at bounding box center [338, 94] width 13 height 27
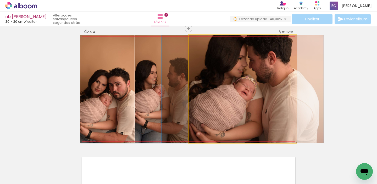
click at [225, 78] on quentale-photo at bounding box center [243, 89] width 108 height 108
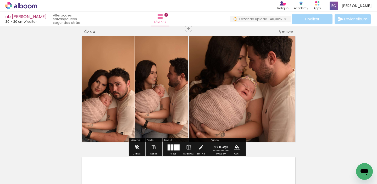
click at [175, 149] on div at bounding box center [177, 147] width 6 height 6
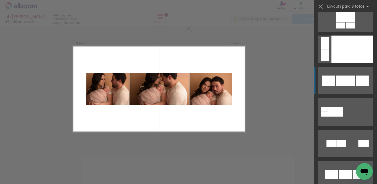
scroll to position [4187, 0]
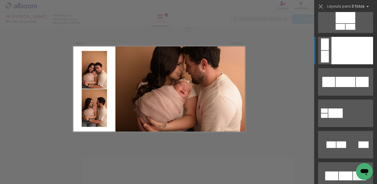
click at [329, 51] on quentale-layouter at bounding box center [345, 50] width 55 height 27
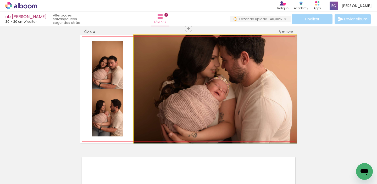
drag, startPoint x: 243, startPoint y: 83, endPoint x: 243, endPoint y: 93, distance: 10.2
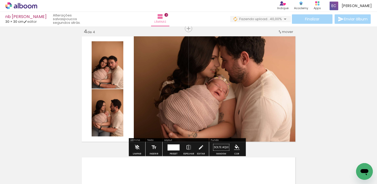
click at [105, 62] on quentale-photo at bounding box center [108, 64] width 32 height 47
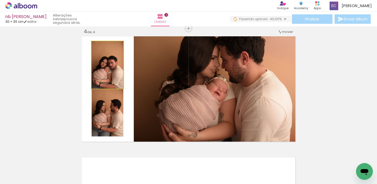
click at [105, 62] on quentale-photo at bounding box center [108, 64] width 32 height 47
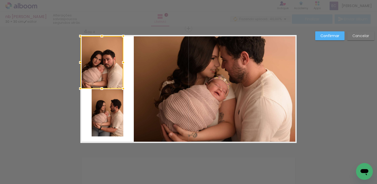
drag, startPoint x: 89, startPoint y: 40, endPoint x: 76, endPoint y: 29, distance: 17.7
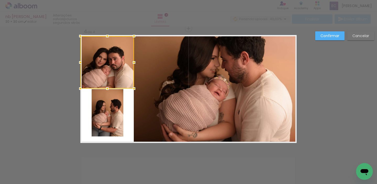
drag, startPoint x: 121, startPoint y: 62, endPoint x: 133, endPoint y: 63, distance: 11.8
click at [133, 63] on div at bounding box center [134, 62] width 10 height 10
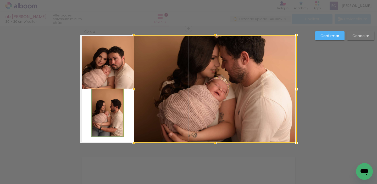
click at [97, 121] on quentale-photo at bounding box center [108, 112] width 32 height 47
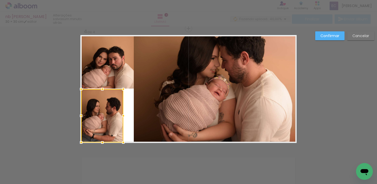
drag, startPoint x: 91, startPoint y: 137, endPoint x: 80, endPoint y: 143, distance: 11.9
click at [80, 143] on div at bounding box center [81, 142] width 10 height 10
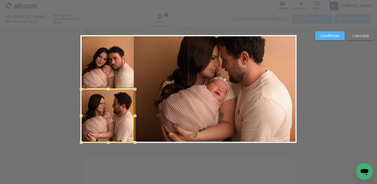
drag, startPoint x: 122, startPoint y: 117, endPoint x: 131, endPoint y: 118, distance: 9.2
click at [131, 118] on div at bounding box center [135, 116] width 10 height 10
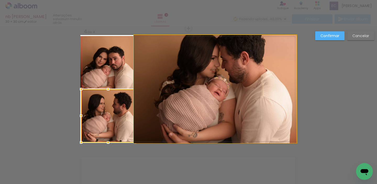
click at [138, 65] on quentale-photo at bounding box center [215, 89] width 163 height 108
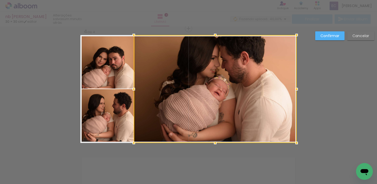
click at [117, 64] on quentale-photo at bounding box center [107, 62] width 54 height 53
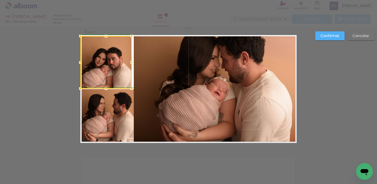
click at [131, 61] on div at bounding box center [131, 62] width 10 height 10
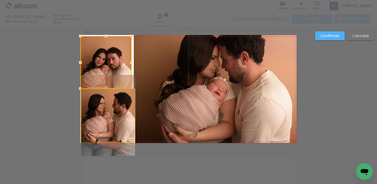
click at [124, 107] on quentale-photo at bounding box center [108, 115] width 54 height 53
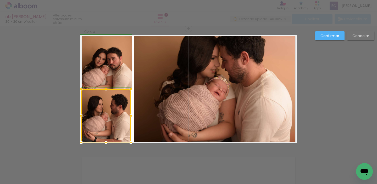
click at [130, 115] on div at bounding box center [131, 116] width 10 height 10
click at [137, 86] on quentale-photo at bounding box center [215, 89] width 163 height 108
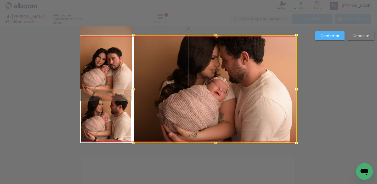
click at [123, 73] on quentale-photo at bounding box center [105, 62] width 51 height 53
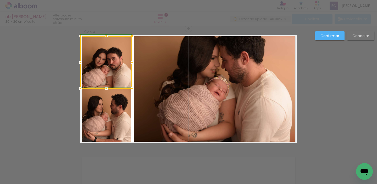
drag, startPoint x: 127, startPoint y: 63, endPoint x: 124, endPoint y: 63, distance: 3.2
click at [124, 63] on div at bounding box center [106, 62] width 52 height 53
click at [130, 63] on div at bounding box center [131, 62] width 10 height 10
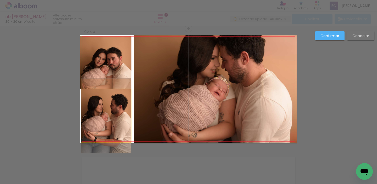
click at [119, 110] on quentale-photo at bounding box center [106, 115] width 50 height 53
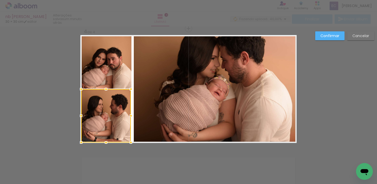
click at [140, 60] on quentale-photo at bounding box center [215, 89] width 163 height 108
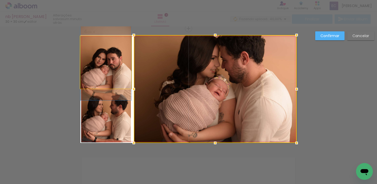
click at [115, 60] on quentale-photo at bounding box center [105, 62] width 51 height 53
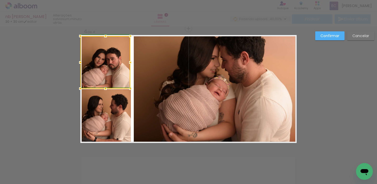
click at [127, 63] on div at bounding box center [130, 62] width 10 height 10
click at [153, 81] on quentale-photo at bounding box center [215, 89] width 163 height 108
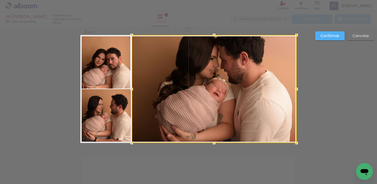
drag, startPoint x: 134, startPoint y: 90, endPoint x: 131, endPoint y: 89, distance: 2.6
click at [131, 89] on div at bounding box center [131, 89] width 10 height 10
click at [115, 74] on quentale-photo at bounding box center [105, 62] width 50 height 53
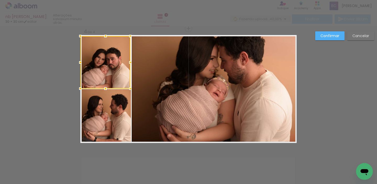
click at [129, 63] on div at bounding box center [130, 62] width 10 height 10
click at [110, 58] on quentale-photo at bounding box center [105, 62] width 50 height 53
click at [110, 58] on div at bounding box center [105, 62] width 50 height 53
click at [215, 47] on quentale-photo at bounding box center [214, 89] width 165 height 108
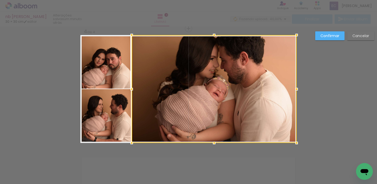
click at [104, 142] on quentale-photo at bounding box center [106, 115] width 50 height 53
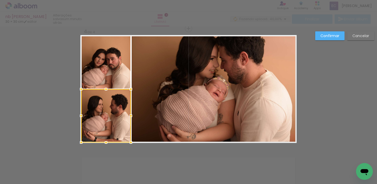
click at [323, 39] on paper-button "Confirmar" at bounding box center [329, 35] width 29 height 9
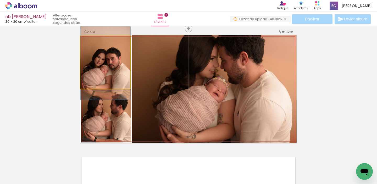
click at [110, 65] on quentale-photo at bounding box center [105, 62] width 50 height 53
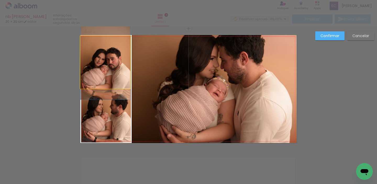
click at [111, 65] on quentale-photo at bounding box center [105, 62] width 50 height 53
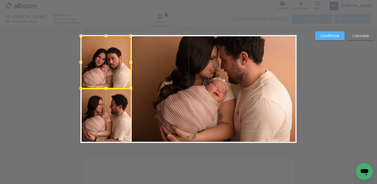
click at [111, 65] on div at bounding box center [106, 62] width 50 height 53
click at [0, 0] on slot "Confirmar" at bounding box center [0, 0] width 0 height 0
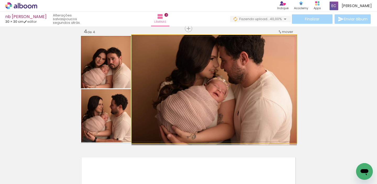
drag, startPoint x: 193, startPoint y: 97, endPoint x: 193, endPoint y: 103, distance: 6.8
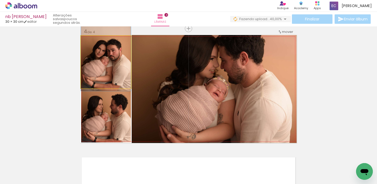
drag, startPoint x: 110, startPoint y: 68, endPoint x: 111, endPoint y: 59, distance: 8.4
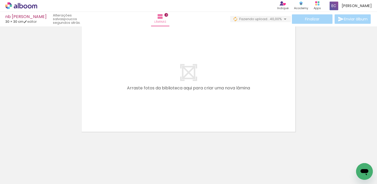
scroll to position [0, 343]
drag, startPoint x: 121, startPoint y: 166, endPoint x: 144, endPoint y: 138, distance: 36.2
click at [141, 125] on quentale-workspace at bounding box center [188, 92] width 377 height 184
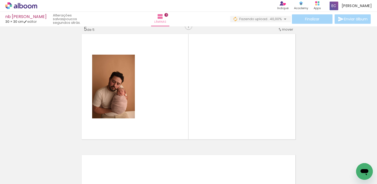
scroll to position [491, 0]
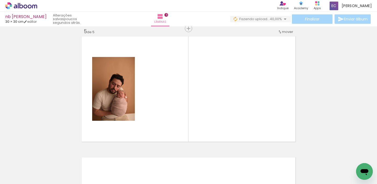
click at [171, 128] on quentale-workspace at bounding box center [188, 92] width 377 height 184
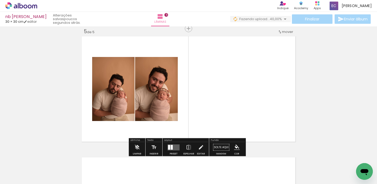
drag, startPoint x: 186, startPoint y: 157, endPoint x: 199, endPoint y: 137, distance: 23.1
click at [193, 126] on quentale-workspace at bounding box center [188, 92] width 377 height 184
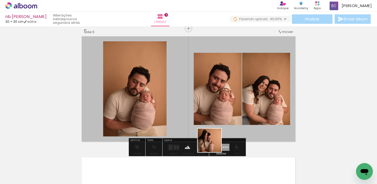
drag, startPoint x: 213, startPoint y: 144, endPoint x: 207, endPoint y: 107, distance: 37.7
click at [212, 105] on quentale-workspace at bounding box center [188, 92] width 377 height 184
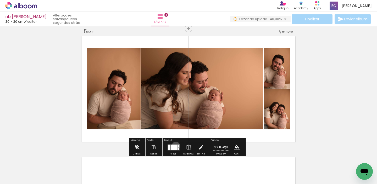
click at [175, 146] on div at bounding box center [174, 147] width 7 height 5
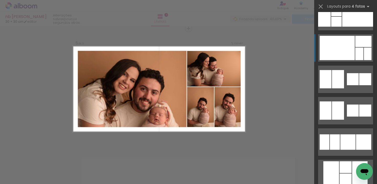
scroll to position [2183, 0]
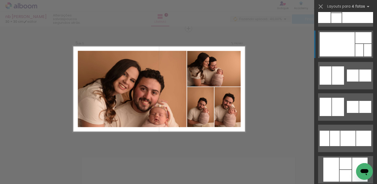
click at [329, 46] on div at bounding box center [336, 44] width 35 height 24
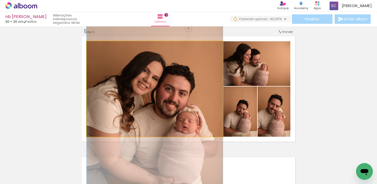
click at [145, 60] on quentale-photo at bounding box center [155, 89] width 136 height 96
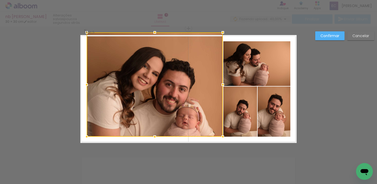
drag, startPoint x: 154, startPoint y: 44, endPoint x: 153, endPoint y: 24, distance: 19.9
click at [153, 0] on div "nb maria 30 × 30 cm editar poucos segundos atrás. Lâminas 5 Finalizar Enviar ál…" at bounding box center [188, 0] width 377 height 0
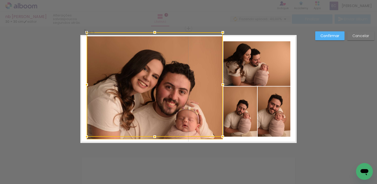
click at [103, 79] on div at bounding box center [155, 84] width 136 height 104
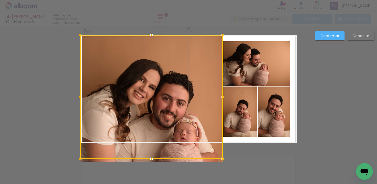
drag, startPoint x: 85, startPoint y: 86, endPoint x: 68, endPoint y: 85, distance: 17.0
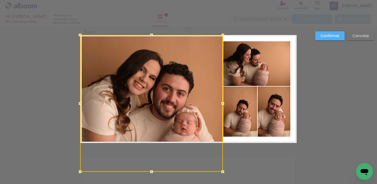
click at [246, 81] on quentale-photo at bounding box center [256, 63] width 67 height 45
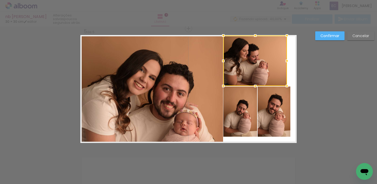
drag, startPoint x: 288, startPoint y: 41, endPoint x: 300, endPoint y: 33, distance: 15.0
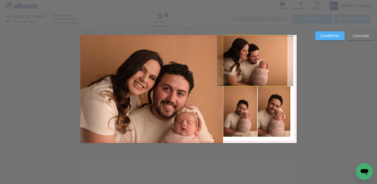
drag, startPoint x: 248, startPoint y: 58, endPoint x: 246, endPoint y: 56, distance: 2.8
click at [249, 58] on album-spread "5 de 5" at bounding box center [188, 89] width 216 height 108
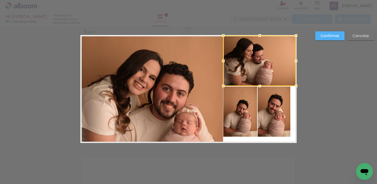
drag, startPoint x: 291, startPoint y: 61, endPoint x: 302, endPoint y: 68, distance: 12.5
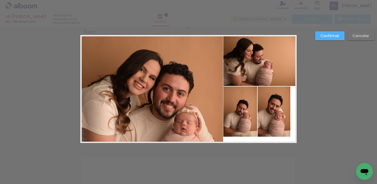
click at [270, 119] on quentale-photo at bounding box center [273, 112] width 33 height 50
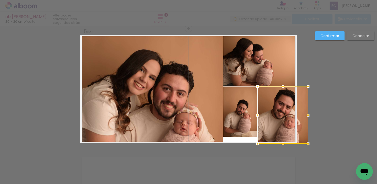
drag, startPoint x: 289, startPoint y: 137, endPoint x: 291, endPoint y: 151, distance: 14.5
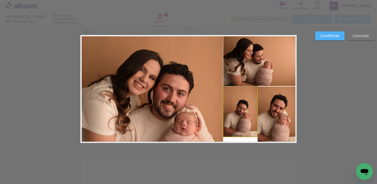
click at [238, 120] on quentale-photo at bounding box center [240, 112] width 34 height 50
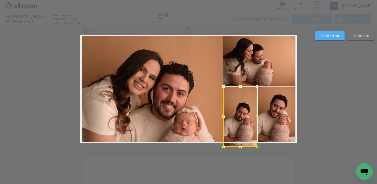
drag, startPoint x: 238, startPoint y: 136, endPoint x: 237, endPoint y: 149, distance: 13.1
click at [237, 149] on div at bounding box center [240, 147] width 10 height 10
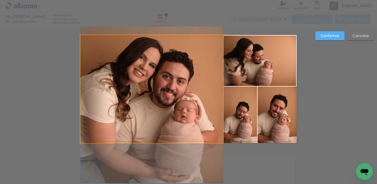
drag, startPoint x: 190, startPoint y: 99, endPoint x: 192, endPoint y: 88, distance: 11.1
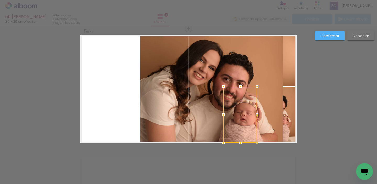
drag, startPoint x: 182, startPoint y: 92, endPoint x: 139, endPoint y: 70, distance: 48.6
click at [136, 71] on quentale-layouter at bounding box center [188, 89] width 216 height 108
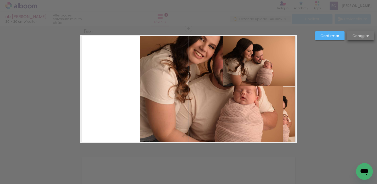
click at [0, 0] on slot "Cancelar" at bounding box center [0, 0] width 0 height 0
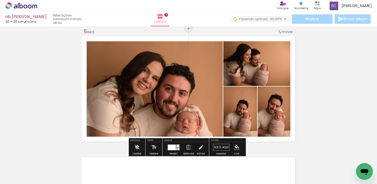
drag, startPoint x: 199, startPoint y: 82, endPoint x: 247, endPoint y: 67, distance: 50.2
click at [0, 0] on slot at bounding box center [0, 0] width 0 height 0
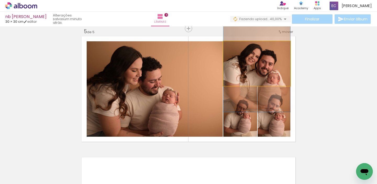
drag, startPoint x: 268, startPoint y: 72, endPoint x: 271, endPoint y: 70, distance: 3.0
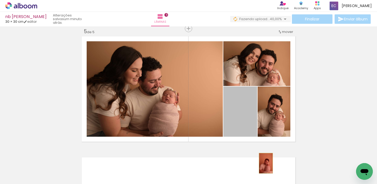
drag, startPoint x: 242, startPoint y: 123, endPoint x: 258, endPoint y: 167, distance: 47.2
click at [261, 166] on quentale-workspace at bounding box center [188, 92] width 377 height 184
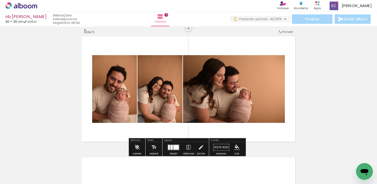
click at [170, 147] on div at bounding box center [171, 147] width 2 height 5
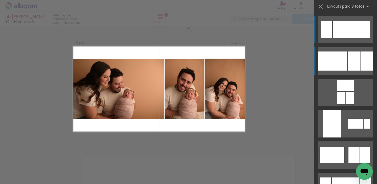
click at [330, 59] on div at bounding box center [332, 61] width 29 height 19
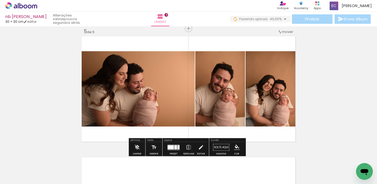
click at [129, 69] on paper-item at bounding box center [133, 69] width 9 height 4
click at [0, 0] on paper-item at bounding box center [0, 0] width 0 height 0
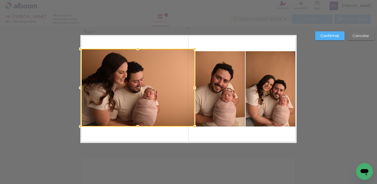
drag, startPoint x: 135, startPoint y: 50, endPoint x: 135, endPoint y: 17, distance: 32.4
click at [134, 0] on div "nb maria 30 × 30 cm editar poucos segundos atrás. Lâminas 5 Finalizar Enviar ál…" at bounding box center [188, 0] width 377 height 0
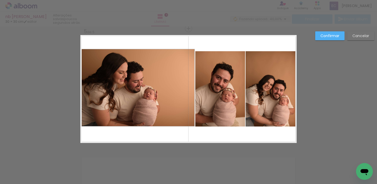
click at [139, 73] on quentale-photo at bounding box center [137, 88] width 114 height 78
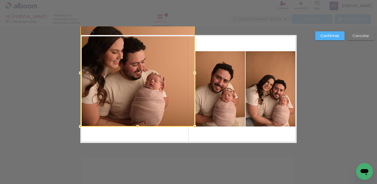
drag, startPoint x: 137, startPoint y: 46, endPoint x: 139, endPoint y: 25, distance: 21.1
click at [136, 27] on div at bounding box center [137, 72] width 114 height 107
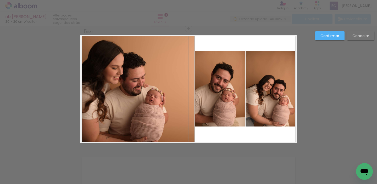
click at [225, 62] on quentale-photo at bounding box center [220, 88] width 50 height 75
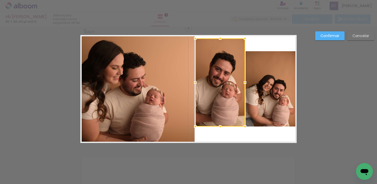
drag, startPoint x: 218, startPoint y: 49, endPoint x: 223, endPoint y: 23, distance: 25.7
click at [223, 0] on div "nb maria 30 × 30 cm editar poucos segundos atrás. Lâminas 5 Finalizar Enviar ál…" at bounding box center [188, 0] width 377 height 0
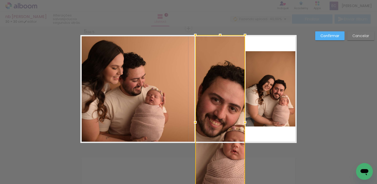
drag, startPoint x: 217, startPoint y: 128, endPoint x: 217, endPoint y: 134, distance: 6.0
click at [217, 134] on div at bounding box center [220, 122] width 50 height 175
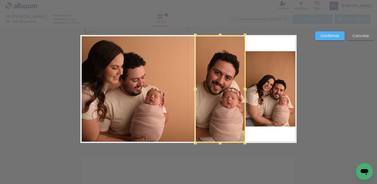
click at [257, 68] on quentale-photo at bounding box center [270, 88] width 51 height 75
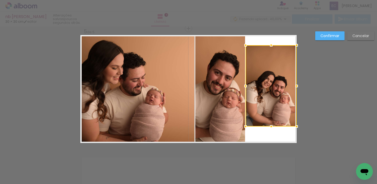
drag, startPoint x: 269, startPoint y: 50, endPoint x: 271, endPoint y: 22, distance: 27.6
click at [271, 0] on div "nb maria 30 × 30 cm editar poucos segundos atrás. Lâminas 5 Finalizar Enviar ál…" at bounding box center [188, 0] width 377 height 0
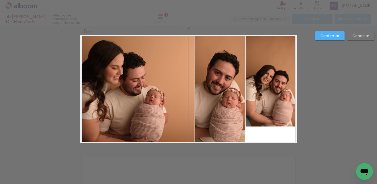
click at [267, 115] on quentale-photo at bounding box center [270, 81] width 51 height 90
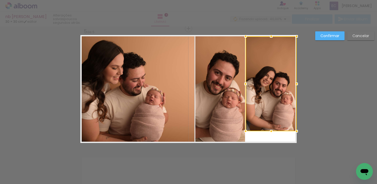
drag, startPoint x: 270, startPoint y: 126, endPoint x: 267, endPoint y: 146, distance: 20.1
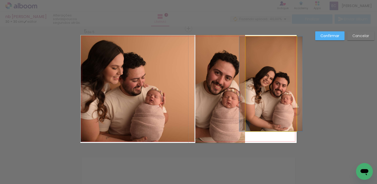
click at [268, 124] on quentale-photo at bounding box center [270, 83] width 51 height 95
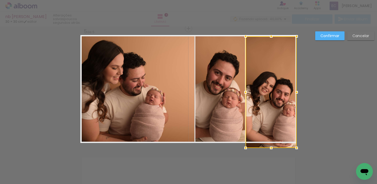
click at [268, 133] on div at bounding box center [270, 92] width 51 height 112
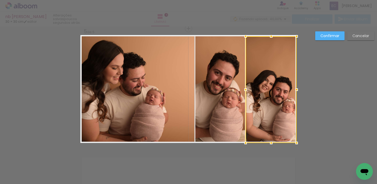
drag, startPoint x: 325, startPoint y: 37, endPoint x: 320, endPoint y: 41, distance: 6.3
click at [0, 0] on slot "Confirmar" at bounding box center [0, 0] width 0 height 0
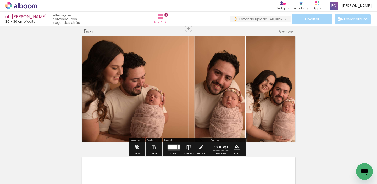
click at [166, 91] on quentale-photo at bounding box center [137, 88] width 114 height 107
click at [167, 89] on quentale-photo at bounding box center [137, 88] width 114 height 107
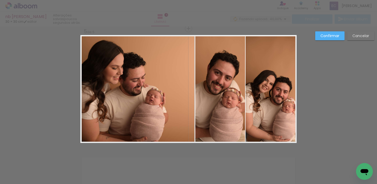
click at [184, 93] on quentale-photo at bounding box center [137, 88] width 114 height 107
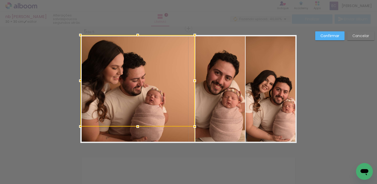
drag, startPoint x: 160, startPoint y: 113, endPoint x: 148, endPoint y: 121, distance: 14.2
click at [159, 114] on div at bounding box center [137, 81] width 114 height 92
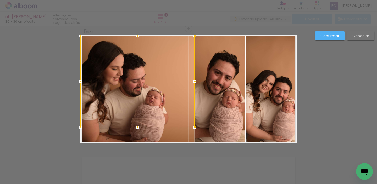
drag, startPoint x: 136, startPoint y: 126, endPoint x: 136, endPoint y: 131, distance: 5.0
click at [136, 127] on div at bounding box center [137, 82] width 114 height 92
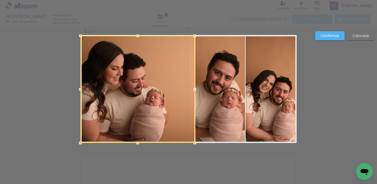
click at [162, 87] on div at bounding box center [137, 89] width 114 height 107
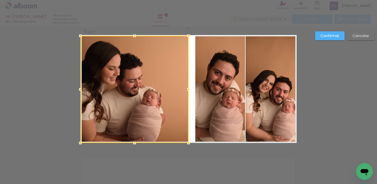
drag, startPoint x: 193, startPoint y: 88, endPoint x: 198, endPoint y: 88, distance: 5.0
click at [187, 89] on div at bounding box center [188, 89] width 10 height 10
click at [201, 87] on quentale-photo at bounding box center [220, 89] width 50 height 108
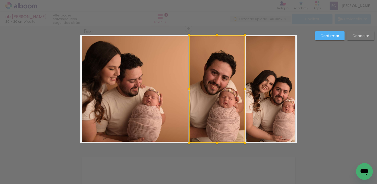
drag, startPoint x: 194, startPoint y: 89, endPoint x: 188, endPoint y: 90, distance: 6.1
click at [188, 90] on div at bounding box center [189, 89] width 10 height 10
click at [0, 0] on slot "Confirmar" at bounding box center [0, 0] width 0 height 0
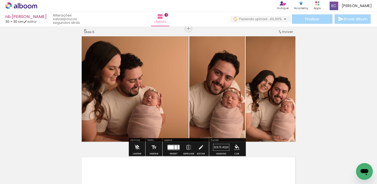
click at [162, 89] on quentale-photo at bounding box center [134, 89] width 108 height 107
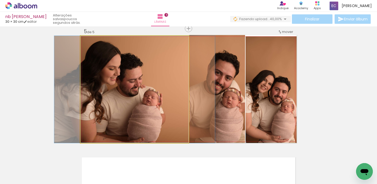
click at [173, 91] on quentale-photo at bounding box center [134, 89] width 108 height 107
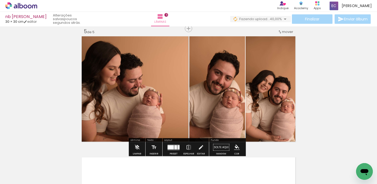
click at [173, 91] on quentale-photo at bounding box center [134, 89] width 108 height 107
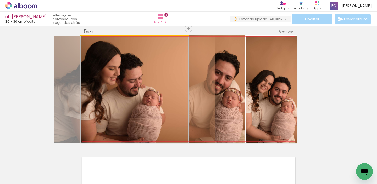
click at [175, 91] on quentale-photo at bounding box center [134, 89] width 108 height 107
click at [181, 90] on quentale-photo at bounding box center [134, 89] width 108 height 107
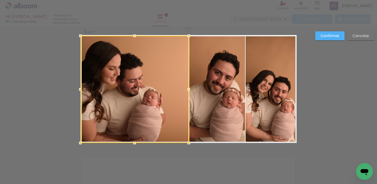
click at [181, 90] on div at bounding box center [134, 89] width 108 height 107
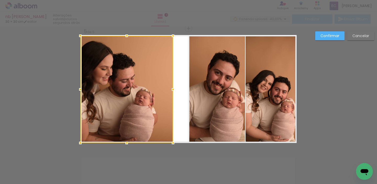
drag, startPoint x: 187, startPoint y: 88, endPoint x: 166, endPoint y: 89, distance: 21.5
click at [168, 89] on div at bounding box center [173, 89] width 10 height 10
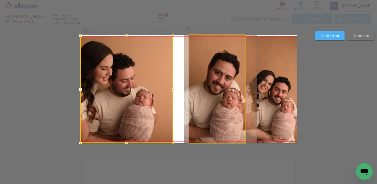
click at [194, 86] on quentale-photo at bounding box center [217, 89] width 56 height 108
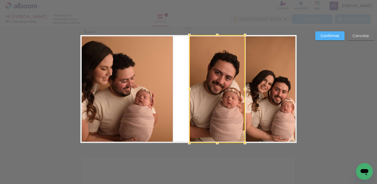
click at [194, 86] on div at bounding box center [217, 89] width 56 height 108
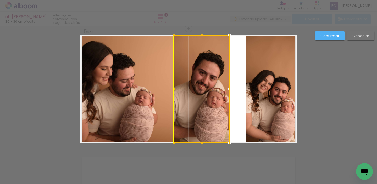
drag, startPoint x: 194, startPoint y: 86, endPoint x: 181, endPoint y: 87, distance: 12.9
click at [181, 87] on div at bounding box center [202, 89] width 56 height 108
click at [233, 86] on quentale-layouter at bounding box center [188, 89] width 216 height 108
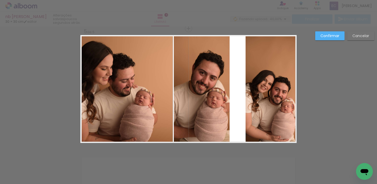
click at [241, 86] on quentale-layouter at bounding box center [188, 89] width 216 height 108
click at [246, 94] on quentale-photo at bounding box center [270, 89] width 51 height 107
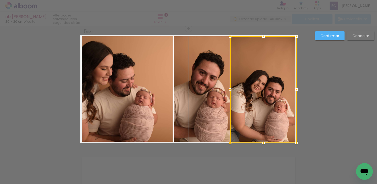
drag, startPoint x: 243, startPoint y: 89, endPoint x: 225, endPoint y: 89, distance: 18.3
click at [225, 89] on div at bounding box center [230, 90] width 10 height 10
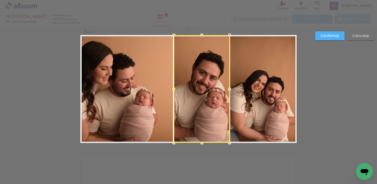
click at [0, 0] on slot "Confirmar" at bounding box center [0, 0] width 0 height 0
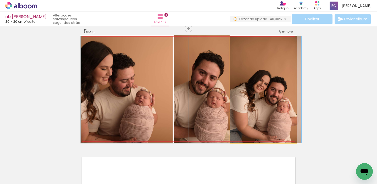
drag, startPoint x: 263, startPoint y: 96, endPoint x: 266, endPoint y: 97, distance: 3.3
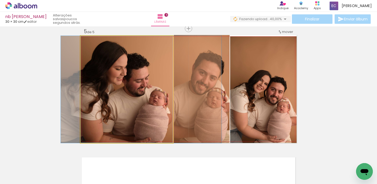
drag, startPoint x: 142, startPoint y: 74, endPoint x: 156, endPoint y: 76, distance: 14.5
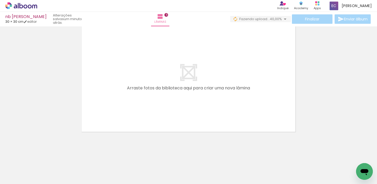
scroll to position [0, 345]
drag, startPoint x: 122, startPoint y: 169, endPoint x: 154, endPoint y: 89, distance: 85.8
click at [166, 81] on quentale-workspace at bounding box center [188, 92] width 377 height 184
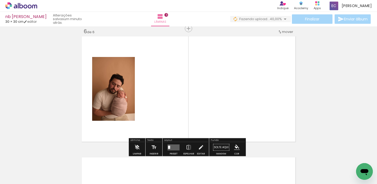
scroll to position [0, 494]
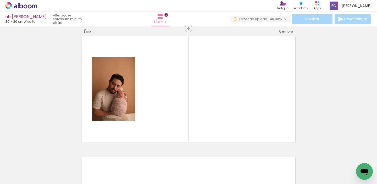
drag, startPoint x: 148, startPoint y: 164, endPoint x: 170, endPoint y: 109, distance: 58.5
click at [170, 109] on quentale-workspace at bounding box center [188, 92] width 377 height 184
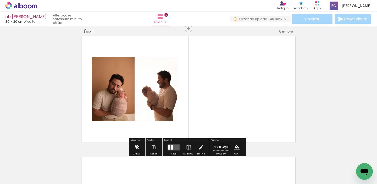
drag, startPoint x: 176, startPoint y: 134, endPoint x: 176, endPoint y: 149, distance: 14.1
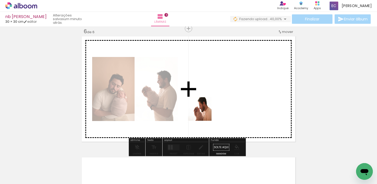
drag, startPoint x: 184, startPoint y: 156, endPoint x: 218, endPoint y: 86, distance: 78.5
click at [218, 86] on quentale-workspace at bounding box center [188, 92] width 377 height 184
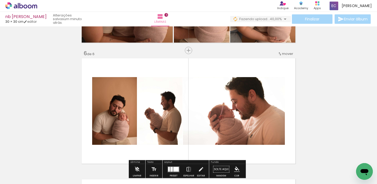
scroll to position [591, 0]
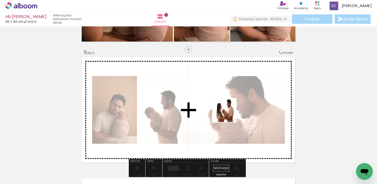
drag, startPoint x: 228, startPoint y: 123, endPoint x: 224, endPoint y: 131, distance: 9.1
click at [228, 112] on quentale-workspace at bounding box center [188, 92] width 377 height 184
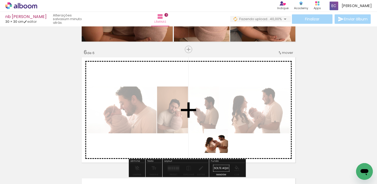
drag, startPoint x: 220, startPoint y: 145, endPoint x: 232, endPoint y: 102, distance: 44.6
click at [239, 108] on quentale-workspace at bounding box center [188, 92] width 377 height 184
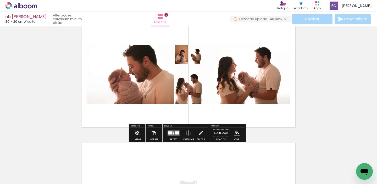
scroll to position [630, 0]
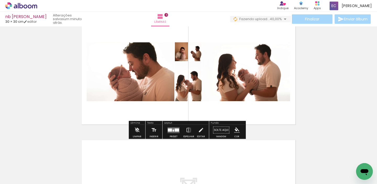
click at [173, 128] on div at bounding box center [173, 130] width 14 height 10
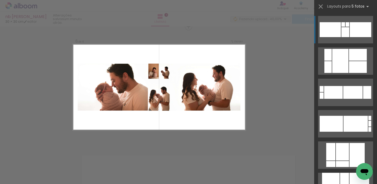
scroll to position [612, 0]
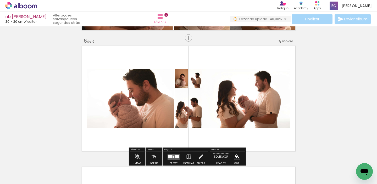
scroll to position [614, 0]
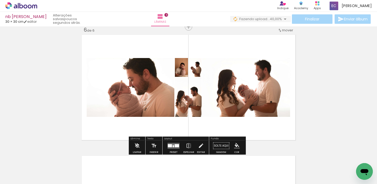
click at [171, 143] on quentale-layouter at bounding box center [173, 146] width 12 height 6
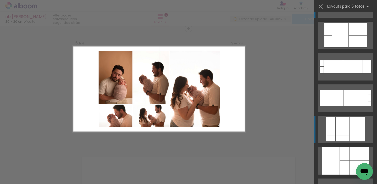
scroll to position [26, 0]
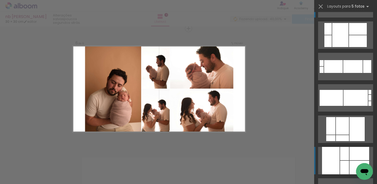
click at [340, 155] on div at bounding box center [344, 153] width 9 height 13
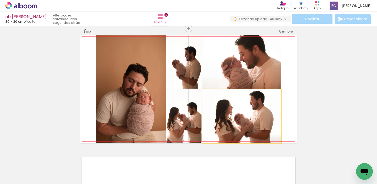
click at [251, 119] on quentale-photo at bounding box center [241, 116] width 79 height 54
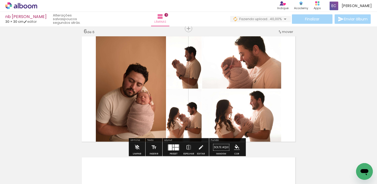
click at [265, 120] on quentale-photo at bounding box center [241, 116] width 79 height 54
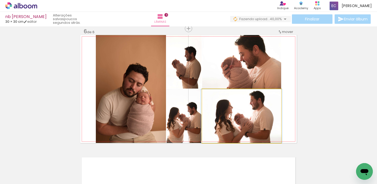
click at [265, 120] on quentale-photo at bounding box center [241, 116] width 79 height 54
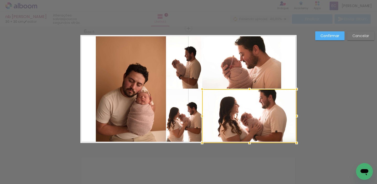
drag, startPoint x: 281, startPoint y: 114, endPoint x: 305, endPoint y: 114, distance: 23.3
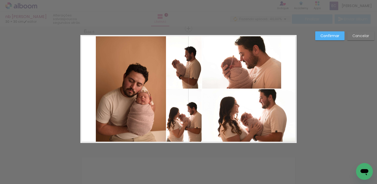
click at [274, 60] on quentale-photo at bounding box center [241, 62] width 79 height 54
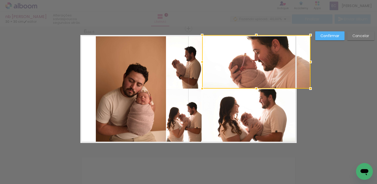
drag, startPoint x: 280, startPoint y: 62, endPoint x: 302, endPoint y: 62, distance: 21.2
click at [301, 64] on div at bounding box center [256, 62] width 108 height 54
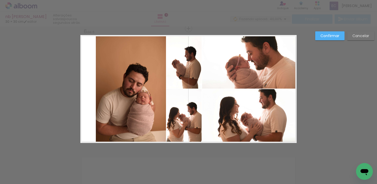
click at [0, 0] on slot "Confirmar" at bounding box center [0, 0] width 0 height 0
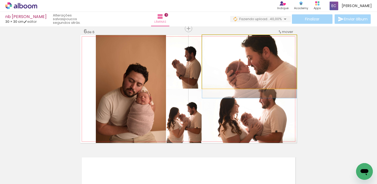
drag, startPoint x: 270, startPoint y: 60, endPoint x: 267, endPoint y: 65, distance: 6.0
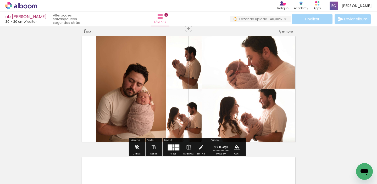
click at [114, 87] on quentale-photo at bounding box center [131, 89] width 70 height 108
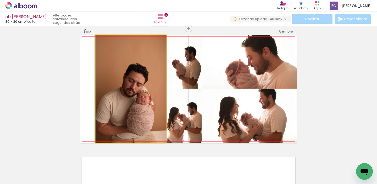
click at [114, 87] on quentale-photo at bounding box center [131, 89] width 70 height 108
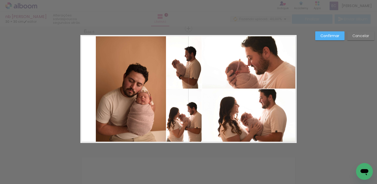
click at [99, 88] on quentale-photo at bounding box center [131, 89] width 70 height 108
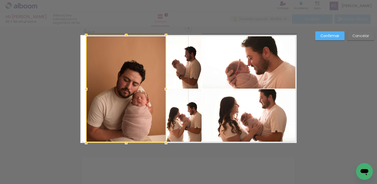
drag, startPoint x: 95, startPoint y: 88, endPoint x: 68, endPoint y: 93, distance: 28.1
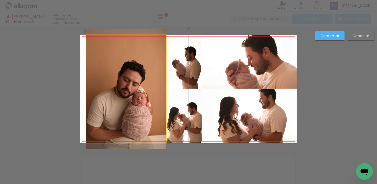
click at [100, 90] on quentale-photo at bounding box center [126, 89] width 80 height 108
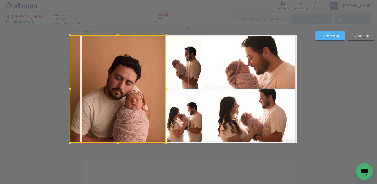
click at [80, 89] on div at bounding box center [118, 89] width 96 height 108
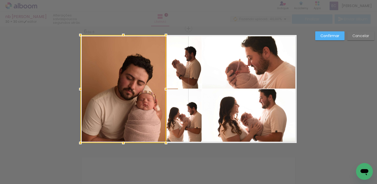
click at [143, 90] on div at bounding box center [123, 89] width 86 height 108
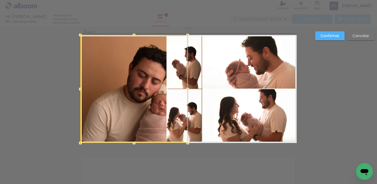
click at [160, 89] on div at bounding box center [133, 89] width 107 height 108
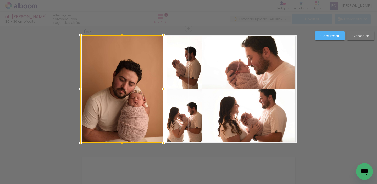
drag, startPoint x: 234, startPoint y: 88, endPoint x: 160, endPoint y: 92, distance: 74.4
click at [160, 93] on div at bounding box center [163, 89] width 10 height 10
click at [0, 0] on slot "Confirmar" at bounding box center [0, 0] width 0 height 0
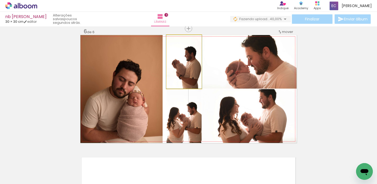
click at [167, 64] on quentale-photo at bounding box center [183, 62] width 35 height 54
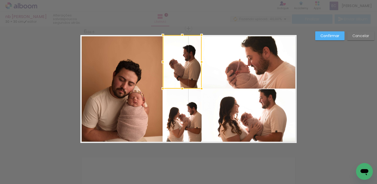
drag, startPoint x: 165, startPoint y: 62, endPoint x: 161, endPoint y: 62, distance: 3.7
click at [161, 62] on div at bounding box center [163, 62] width 10 height 10
click at [183, 118] on quentale-photo at bounding box center [183, 116] width 35 height 54
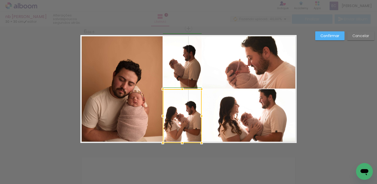
drag, startPoint x: 165, startPoint y: 116, endPoint x: 162, endPoint y: 116, distance: 3.1
click at [162, 116] on div at bounding box center [163, 116] width 10 height 10
click at [0, 0] on slot "Confirmar" at bounding box center [0, 0] width 0 height 0
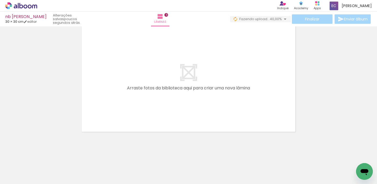
scroll to position [0, 530]
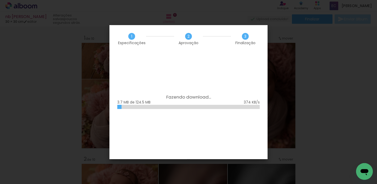
scroll to position [0, 832]
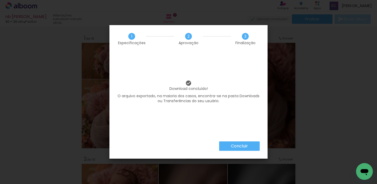
click at [0, 0] on slot "Concluir" at bounding box center [0, 0] width 0 height 0
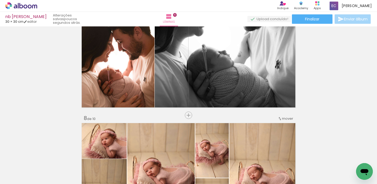
scroll to position [768, 0]
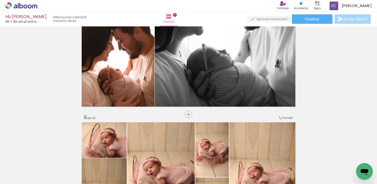
scroll to position [0, 832]
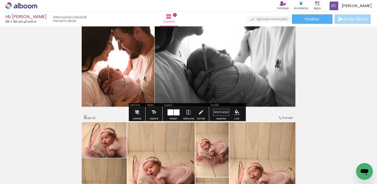
click at [7, 5] on icon at bounding box center [21, 5] width 32 height 7
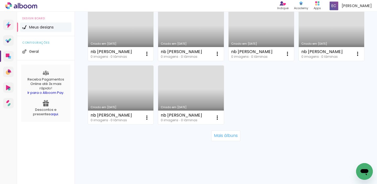
scroll to position [511, 0]
click at [0, 0] on slot "Mais álbuns" at bounding box center [0, 0] width 0 height 0
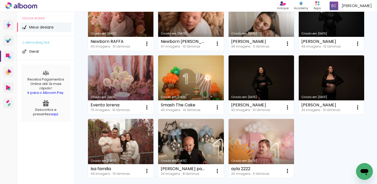
scroll to position [709, 0]
